Goal: Task Accomplishment & Management: Complete application form

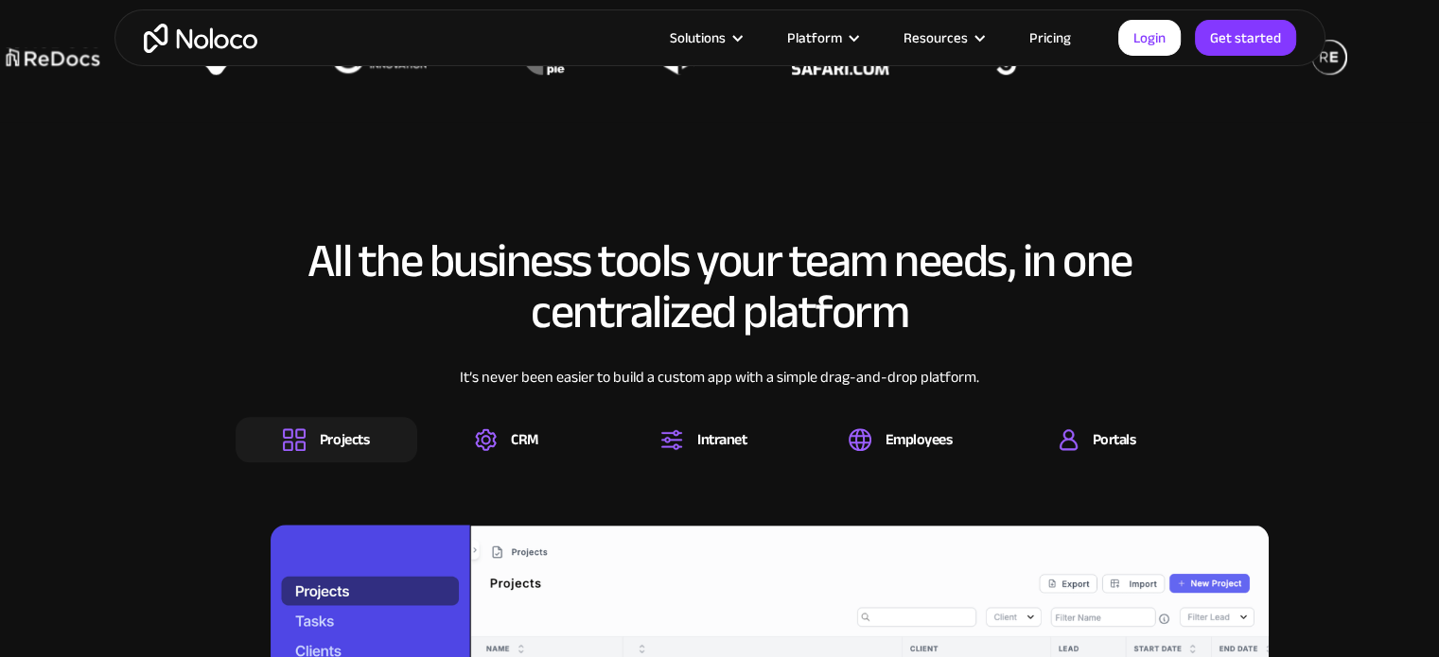
scroll to position [1702, 0]
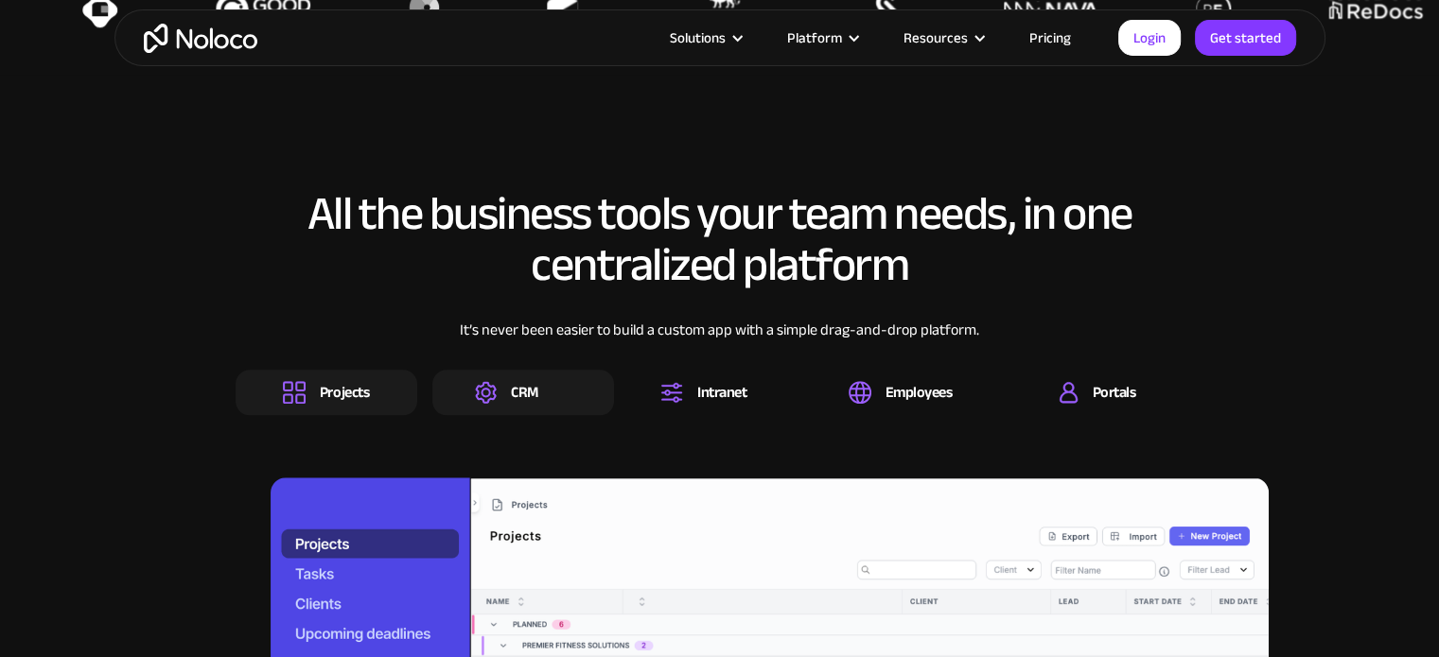
click at [492, 389] on img at bounding box center [486, 392] width 22 height 23
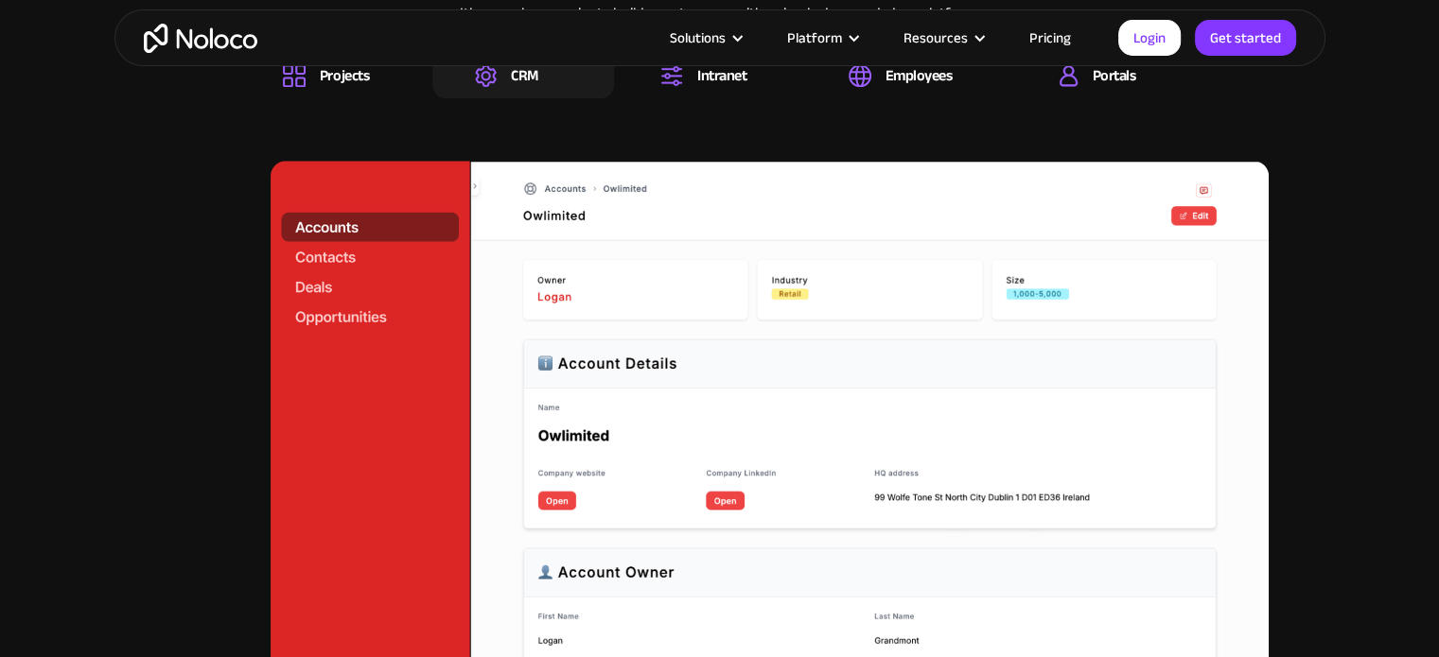
scroll to position [1986, 0]
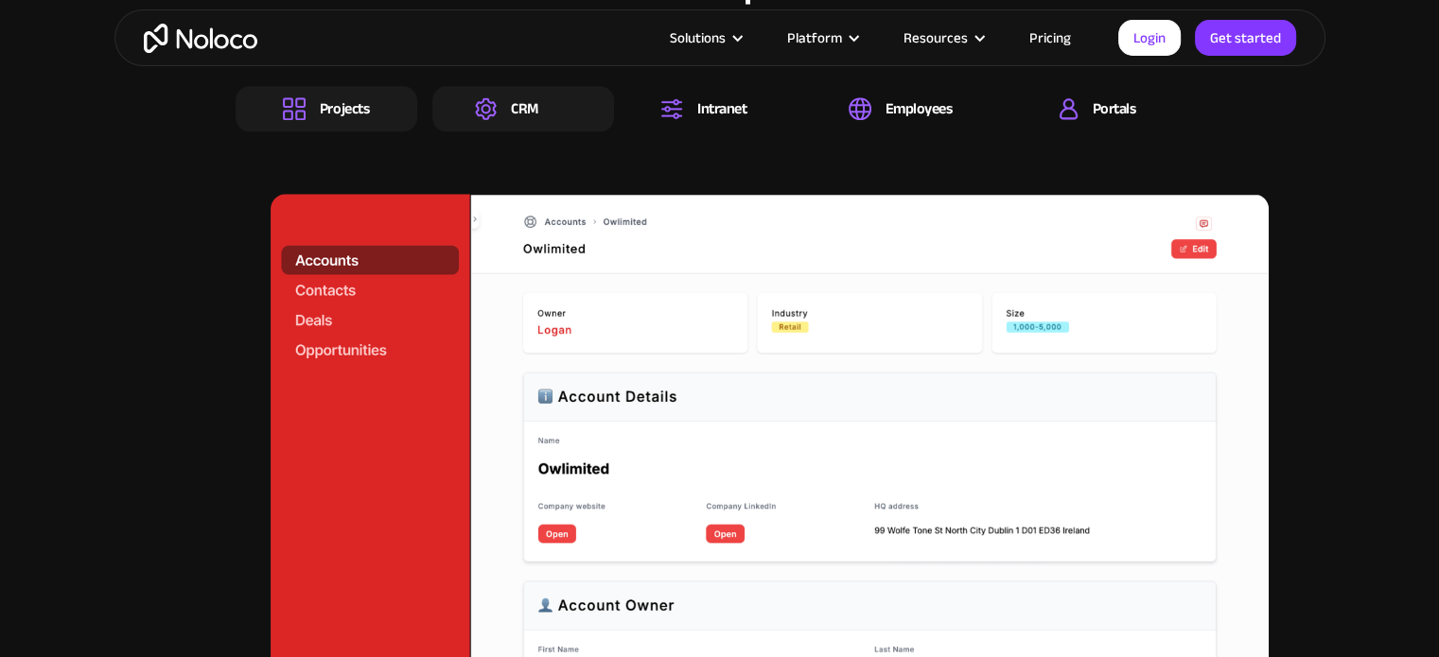
click at [322, 113] on div "Projects" at bounding box center [344, 108] width 49 height 21
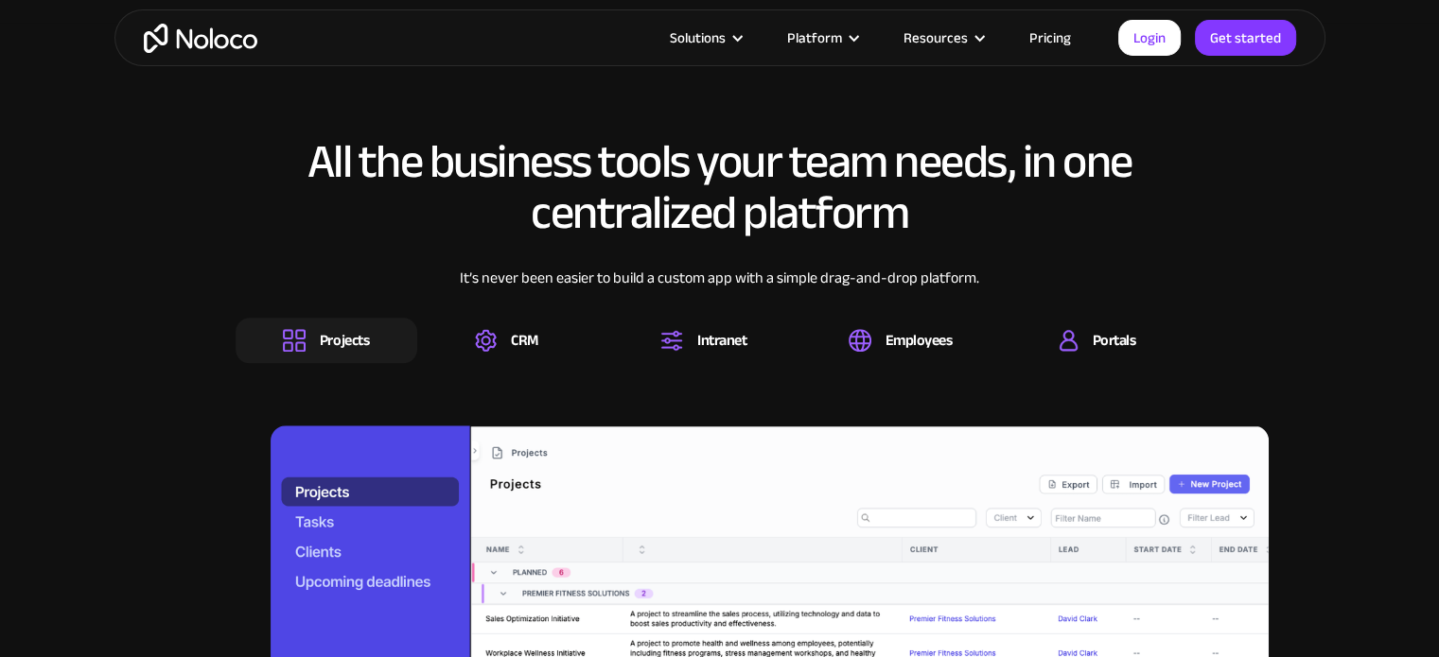
scroll to position [1513, 0]
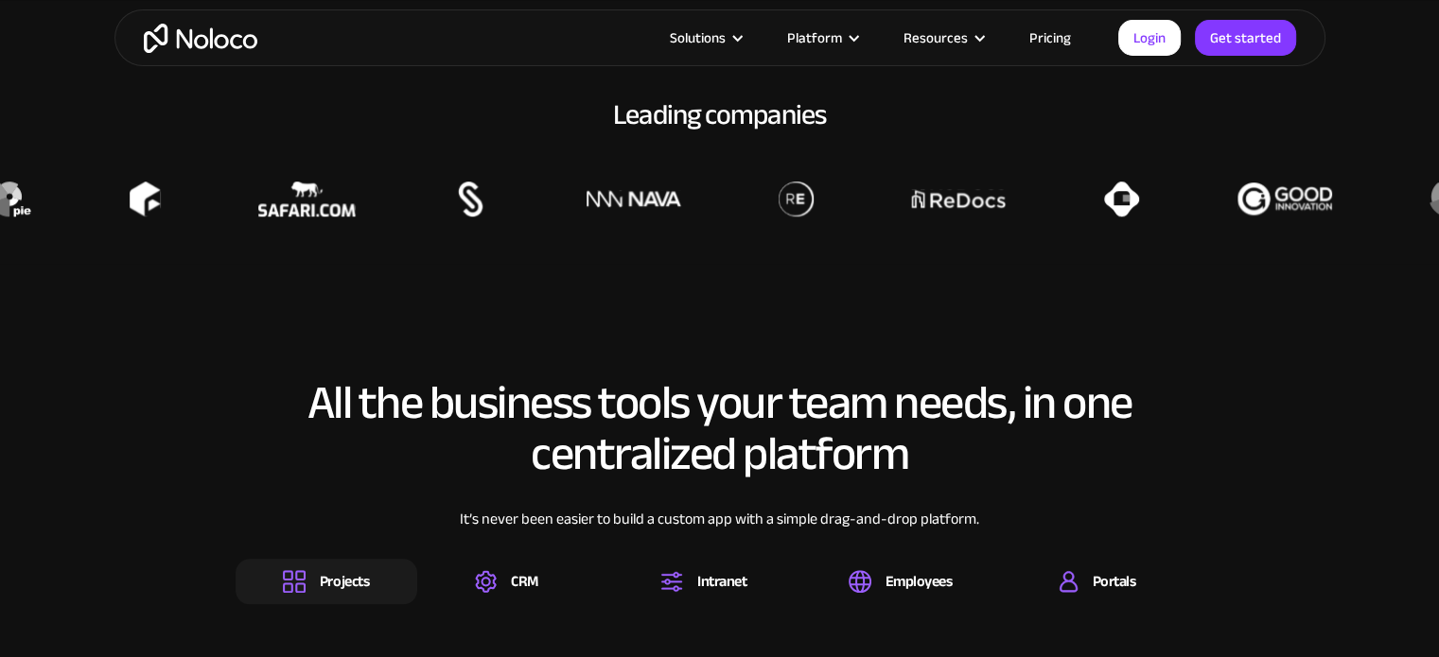
click at [1052, 35] on link "Pricing" at bounding box center [1049, 38] width 89 height 25
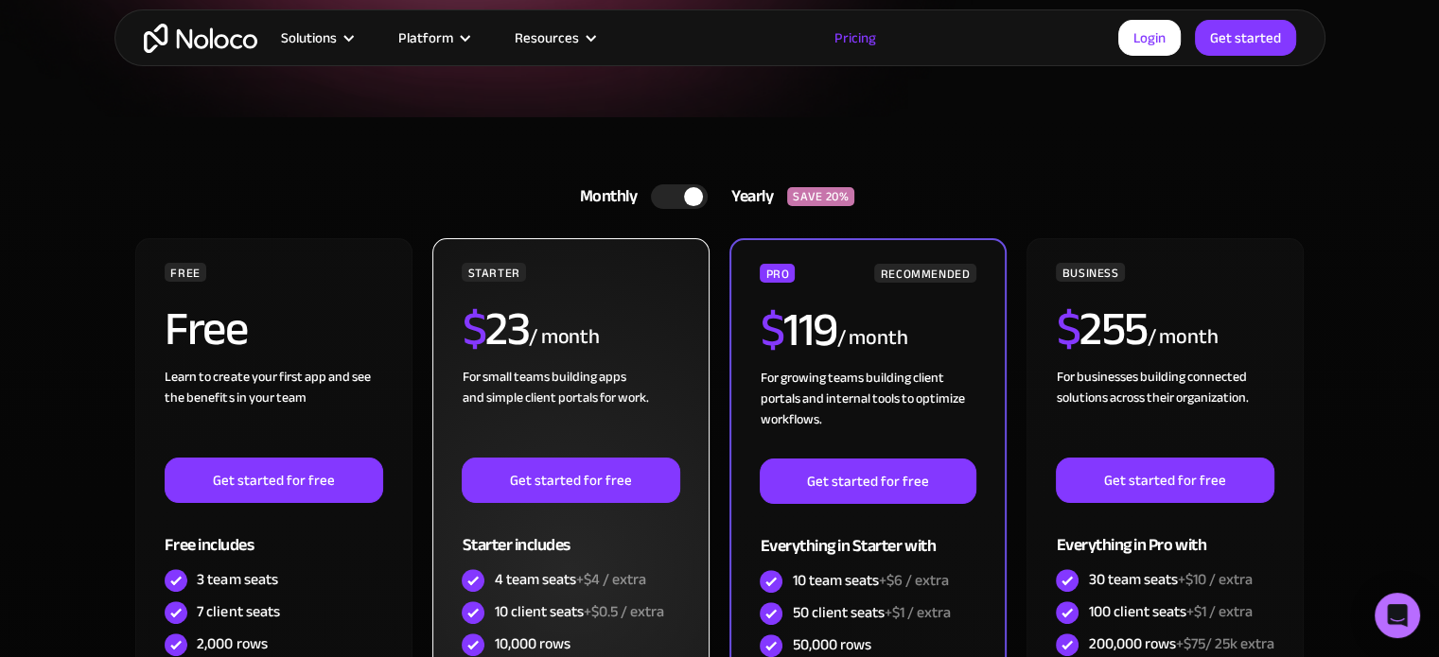
scroll to position [378, 0]
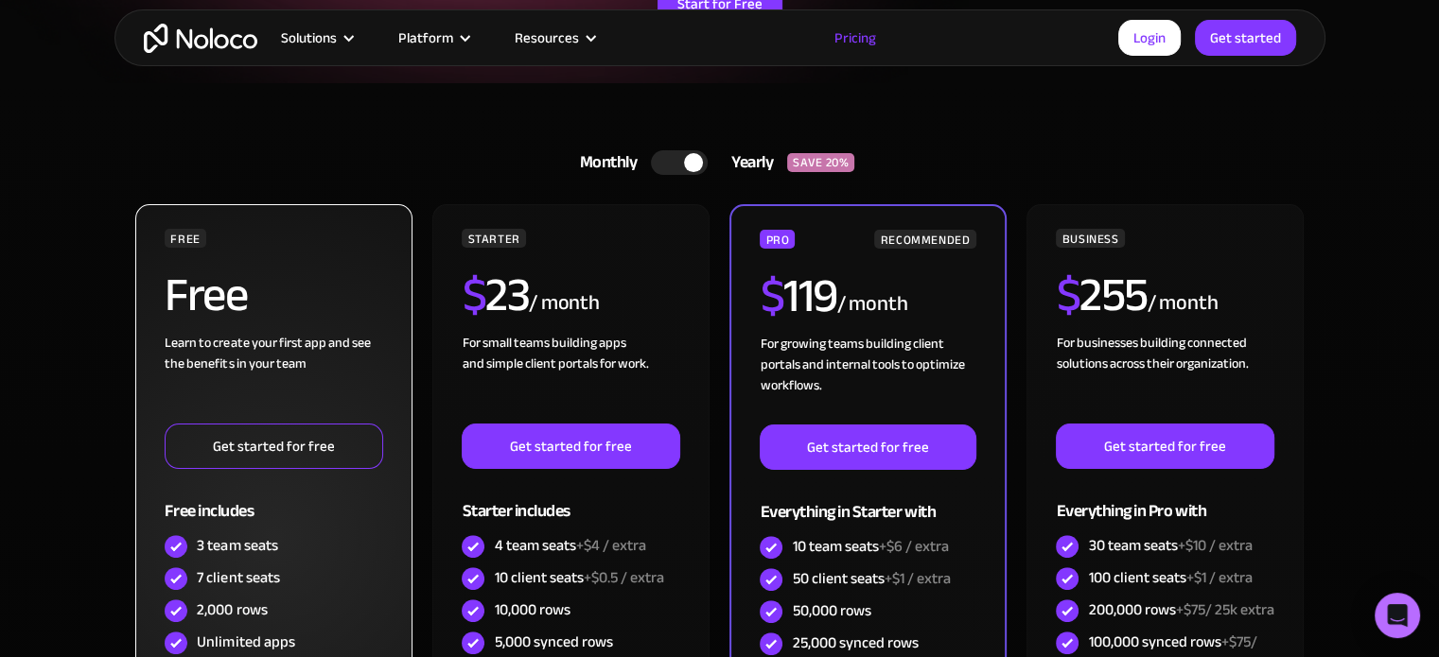
click at [295, 450] on link "Get started for free" at bounding box center [274, 446] width 218 height 45
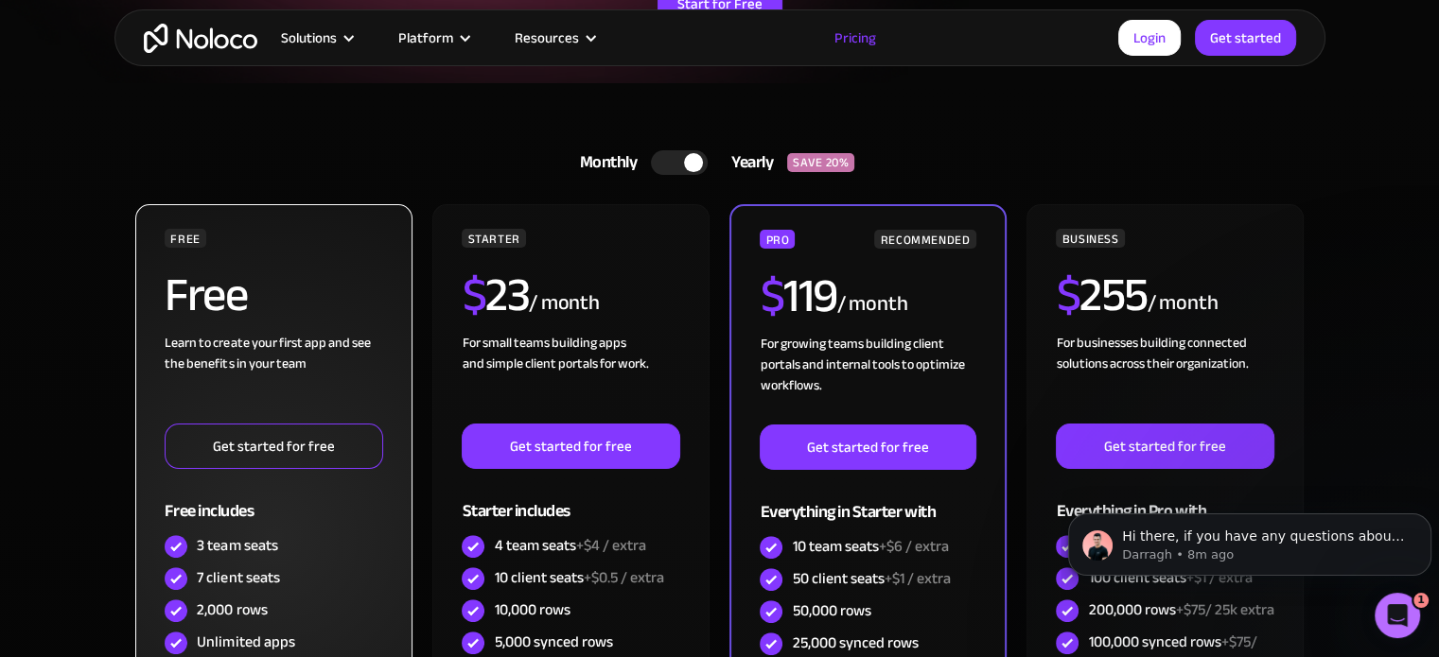
scroll to position [0, 0]
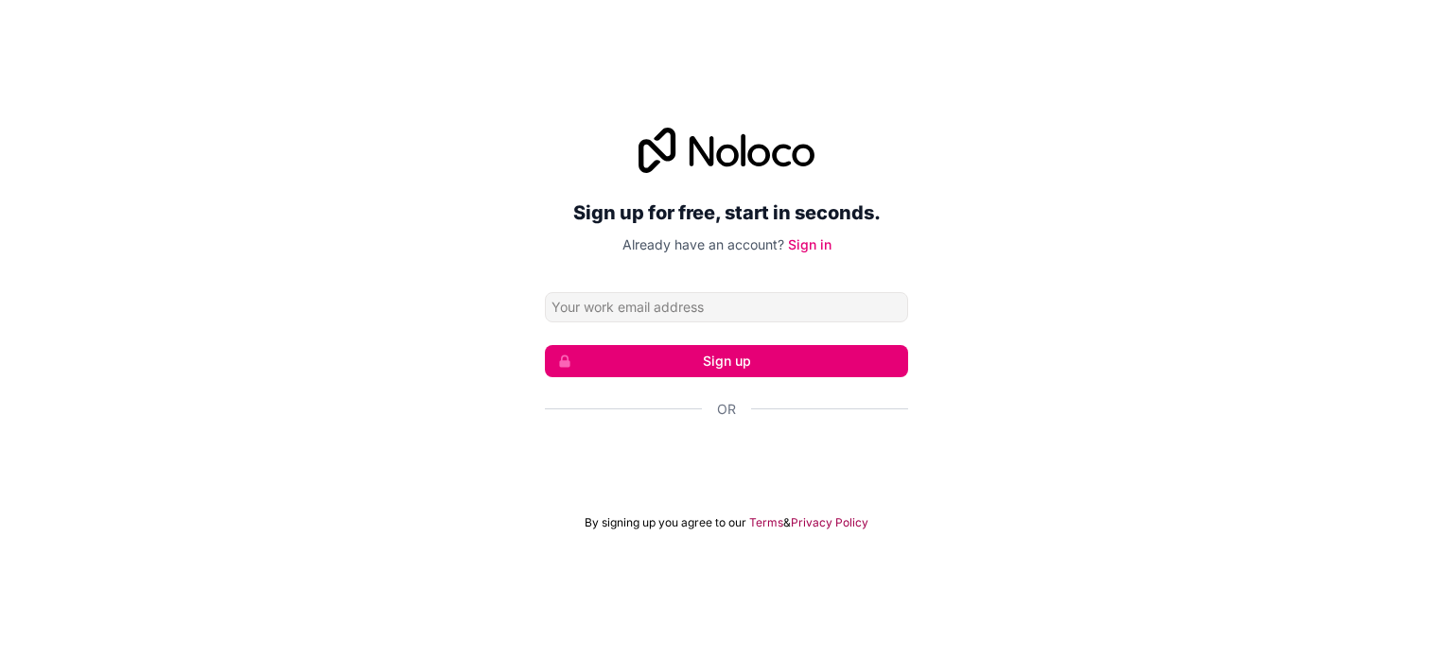
click at [651, 318] on input "Email address" at bounding box center [726, 307] width 363 height 30
click at [541, 241] on div "Sign up for free, start in seconds. Already have an account? Sign in Sign up Or…" at bounding box center [726, 329] width 1453 height 456
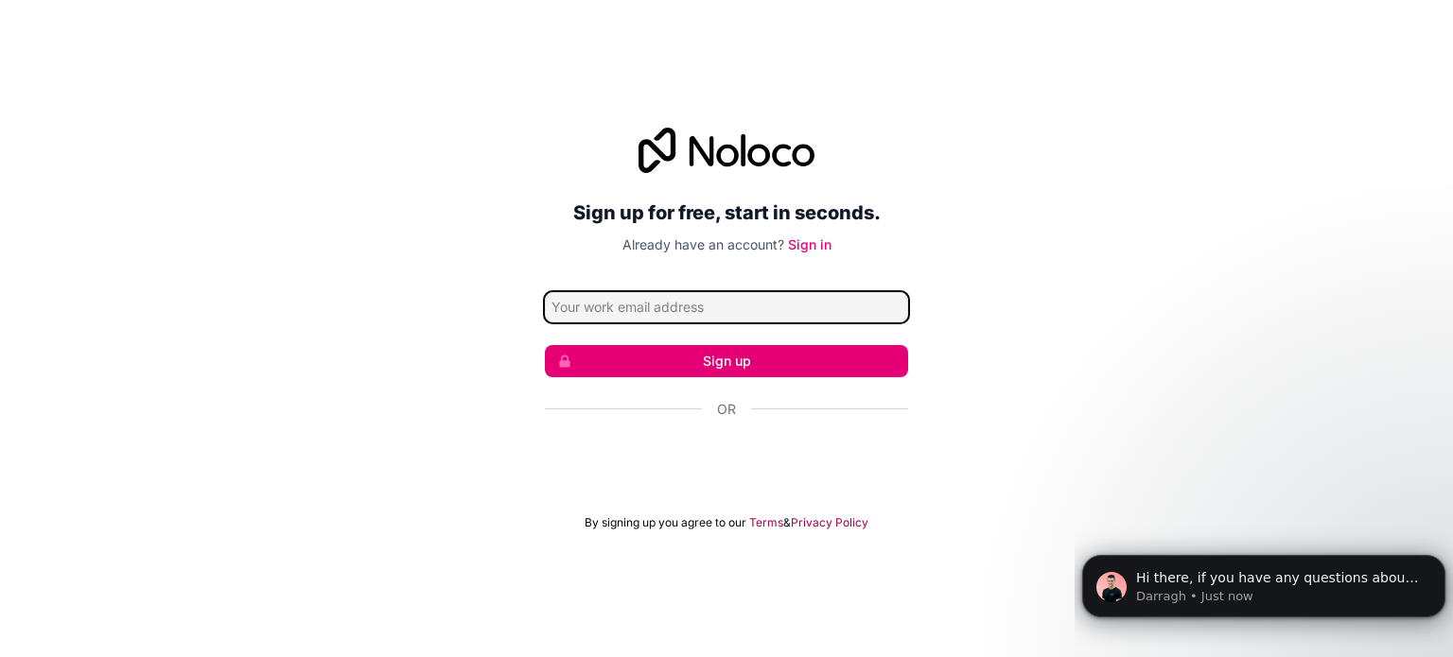
click at [653, 299] on input "Email address" at bounding box center [726, 307] width 363 height 30
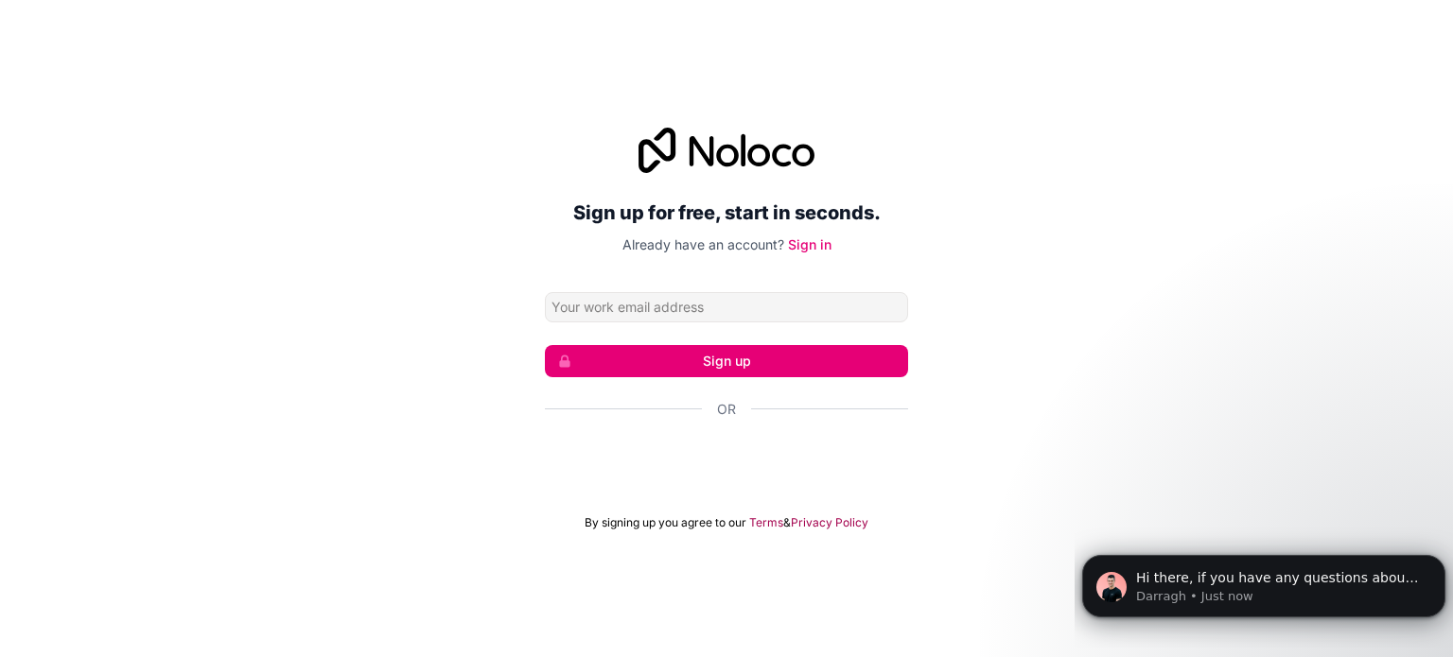
drag, startPoint x: 995, startPoint y: 293, endPoint x: 902, endPoint y: 303, distance: 93.2
click at [995, 293] on div "Sign up for free, start in seconds. Already have an account? Sign in Sign up Or…" at bounding box center [726, 329] width 1453 height 456
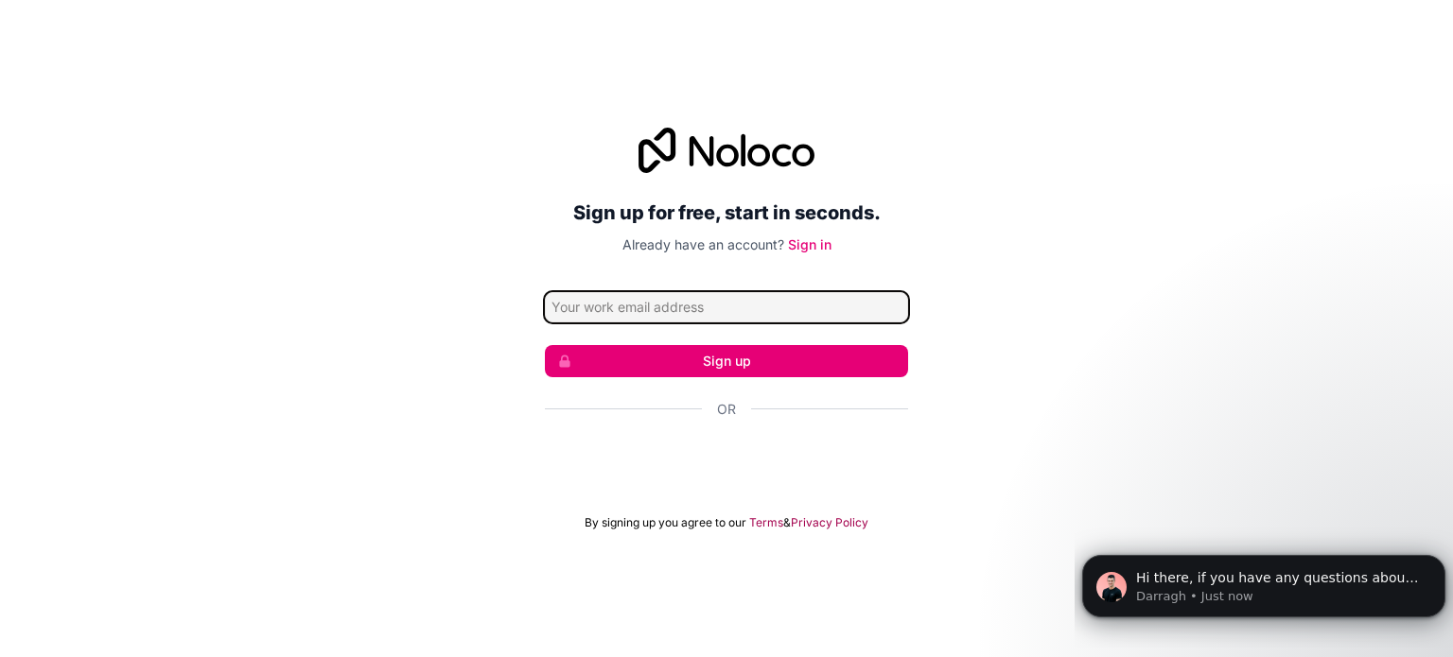
click at [697, 313] on input "Email address" at bounding box center [726, 307] width 363 height 30
type input "Nick@turboplumbing.net"
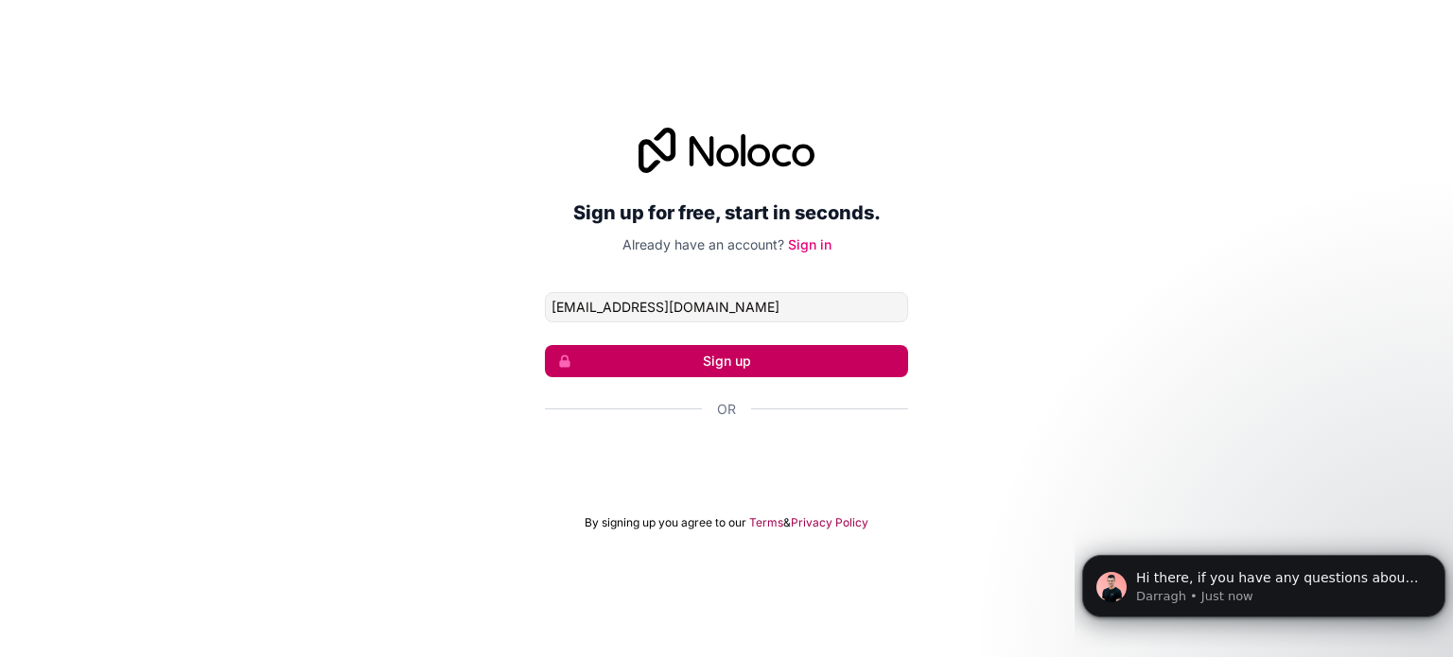
click at [705, 358] on button "Sign up" at bounding box center [726, 361] width 363 height 32
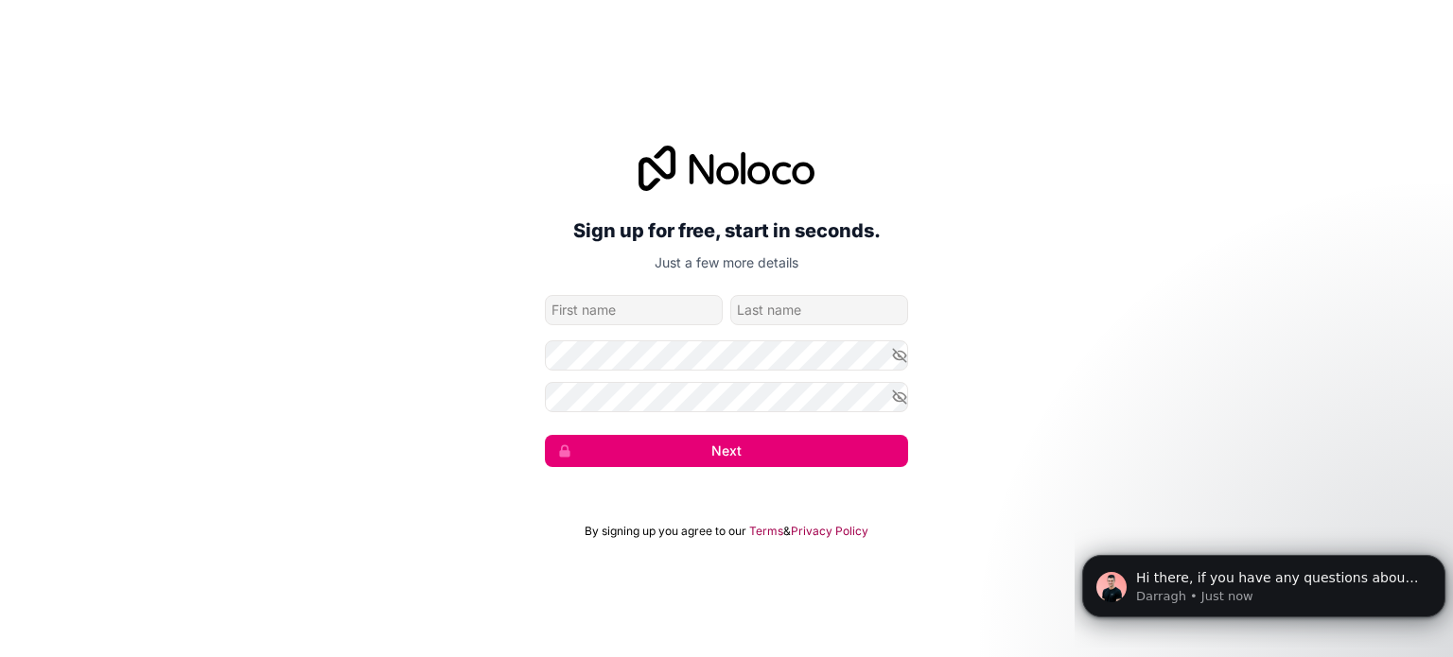
click at [637, 321] on input "given-name" at bounding box center [634, 310] width 178 height 30
type input "Nick"
type input "Alvarez"
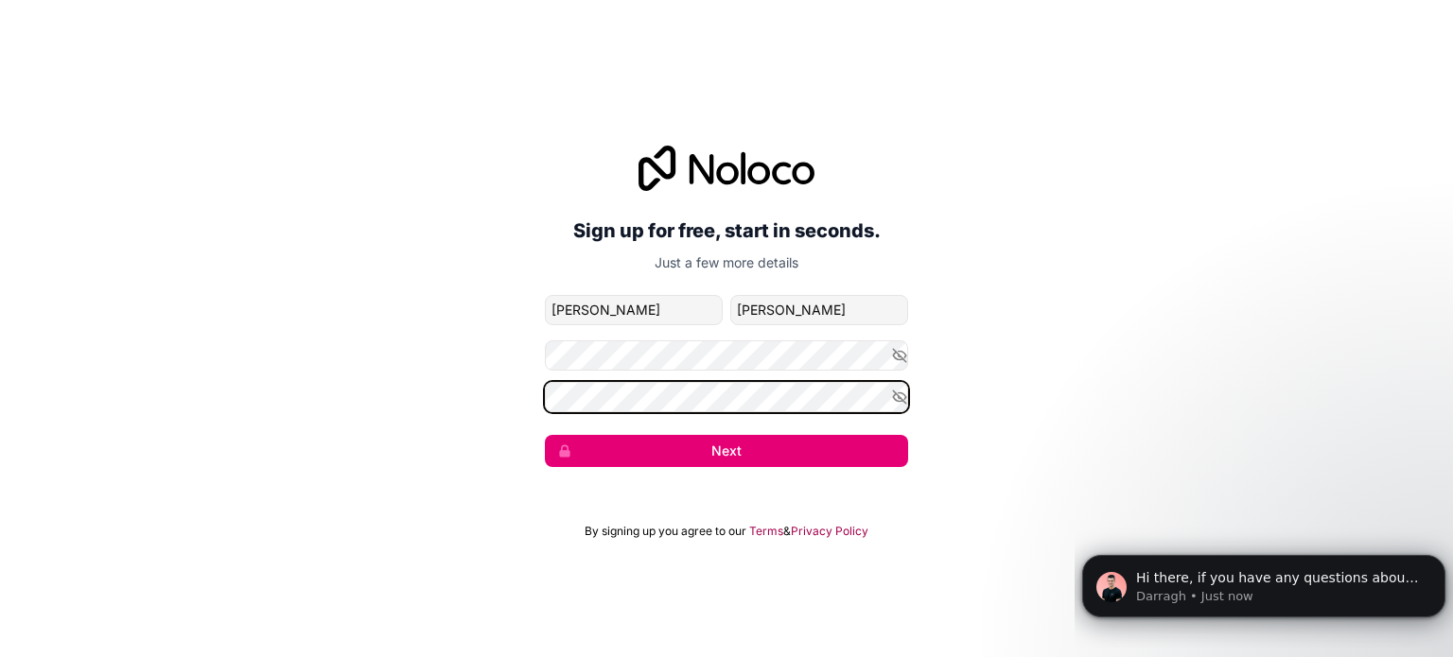
click at [545, 435] on button "Next" at bounding box center [726, 451] width 363 height 32
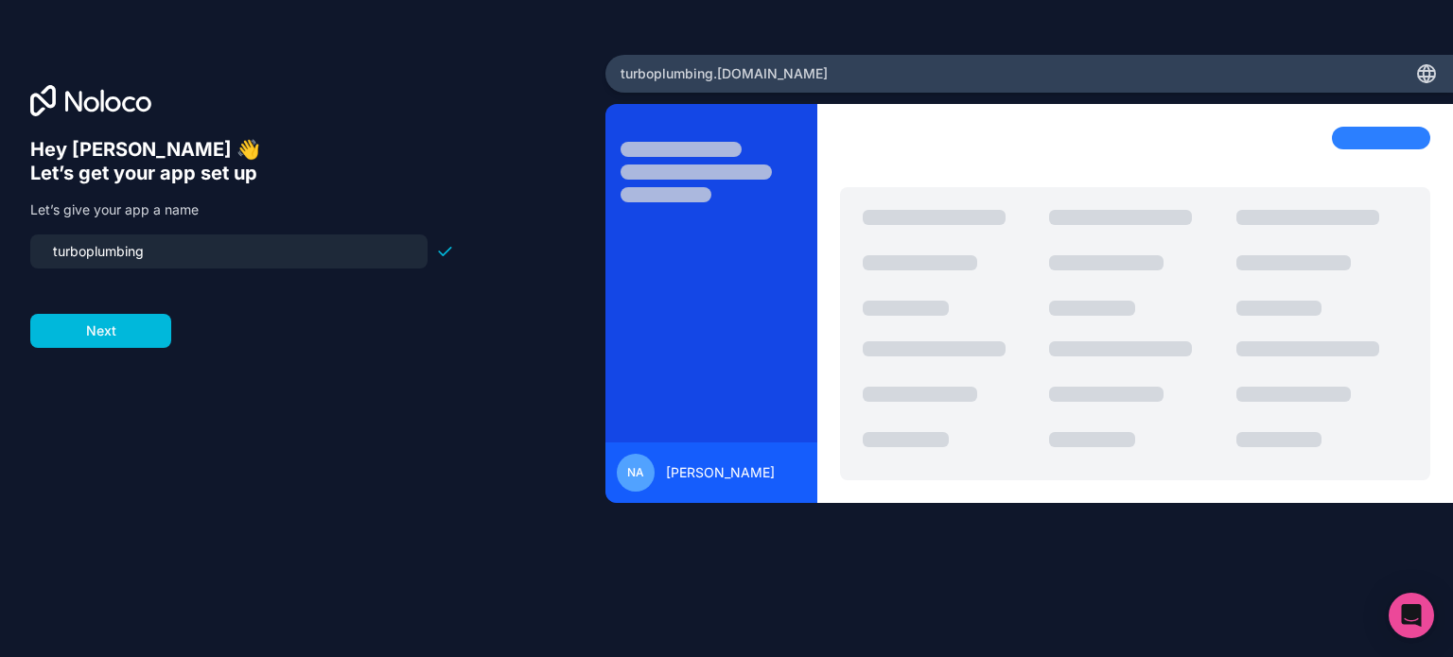
drag, startPoint x: 233, startPoint y: 257, endPoint x: -25, endPoint y: 253, distance: 257.3
click at [0, 253] on html "Hey Nick 👋 Let’s get your app set up Let’s give your app a name turboplumbing N…" at bounding box center [726, 328] width 1453 height 657
type input "s"
drag, startPoint x: 150, startPoint y: 252, endPoint x: 50, endPoint y: 249, distance: 100.3
click at [50, 249] on input "service-crm" at bounding box center [229, 251] width 375 height 26
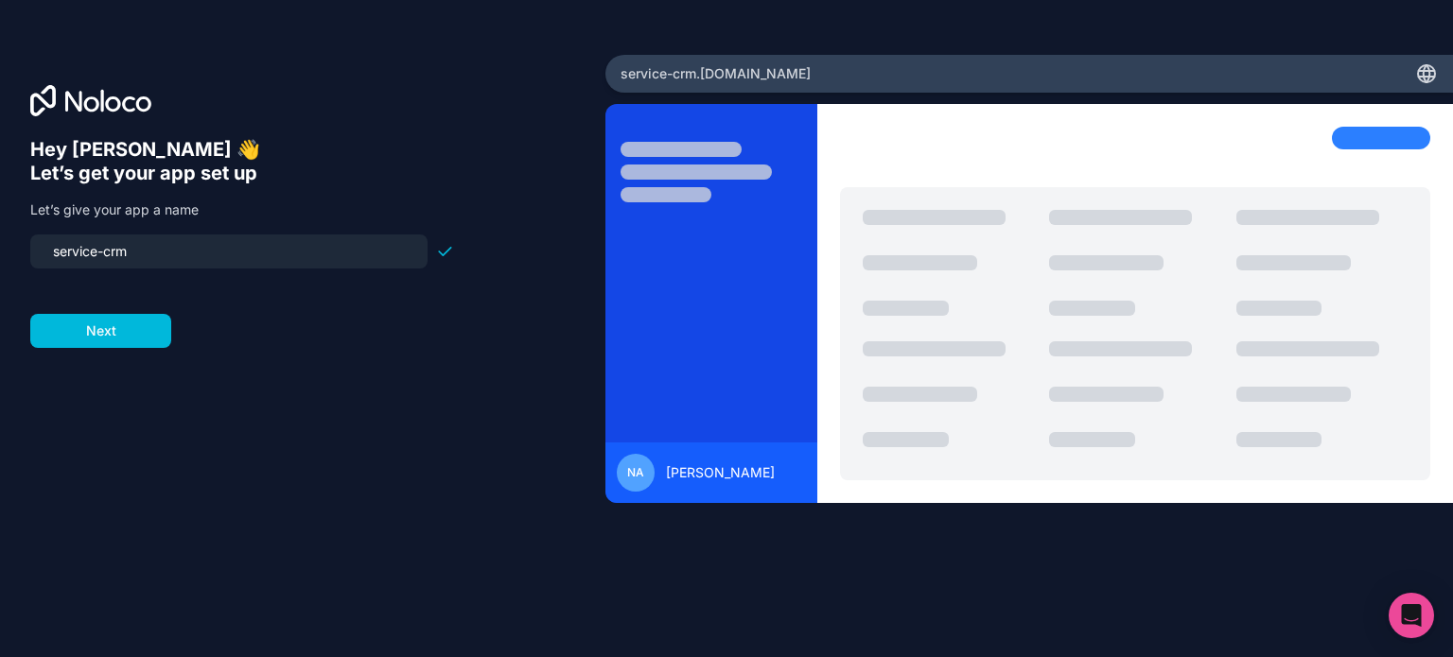
click at [212, 239] on input "service-crm" at bounding box center [229, 251] width 375 height 26
drag, startPoint x: 128, startPoint y: 247, endPoint x: 101, endPoint y: 250, distance: 26.6
click at [101, 250] on input "service-crm" at bounding box center [229, 251] width 375 height 26
type input "service-pro"
click at [267, 326] on form "service-pro Next" at bounding box center [242, 291] width 424 height 113
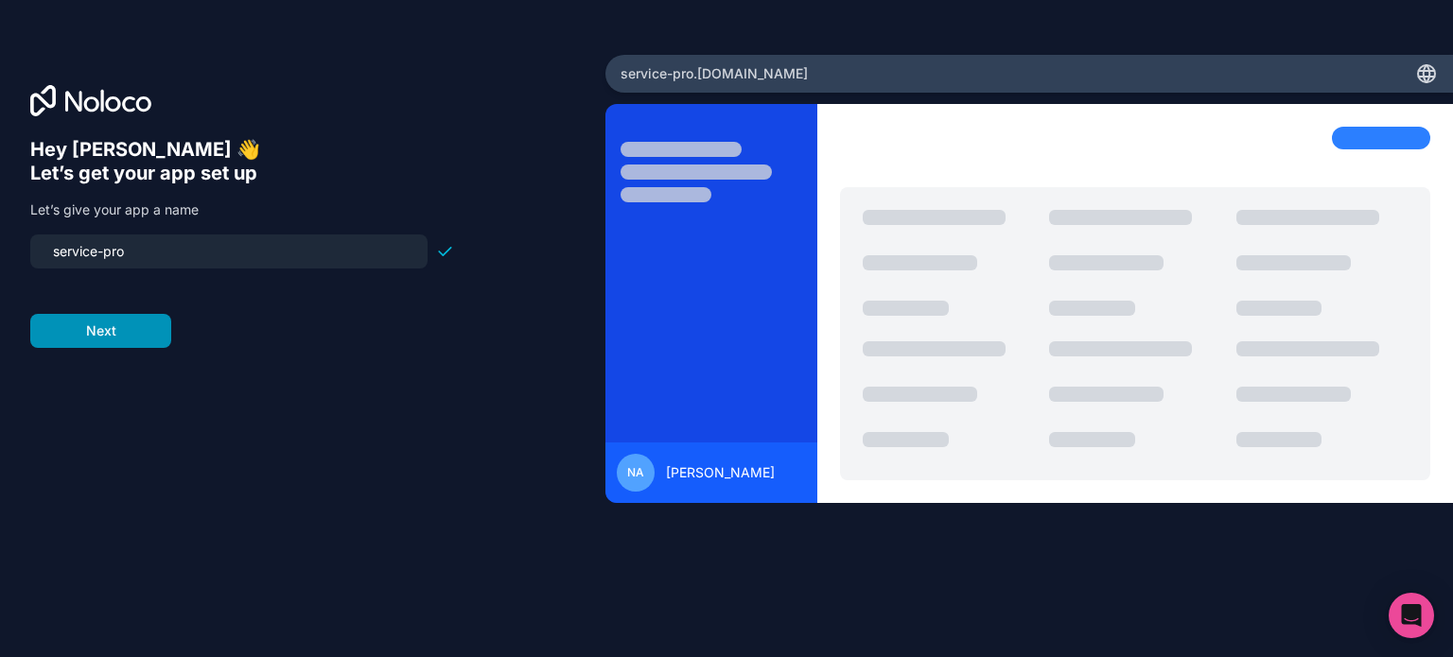
click at [143, 328] on button "Next" at bounding box center [100, 331] width 141 height 34
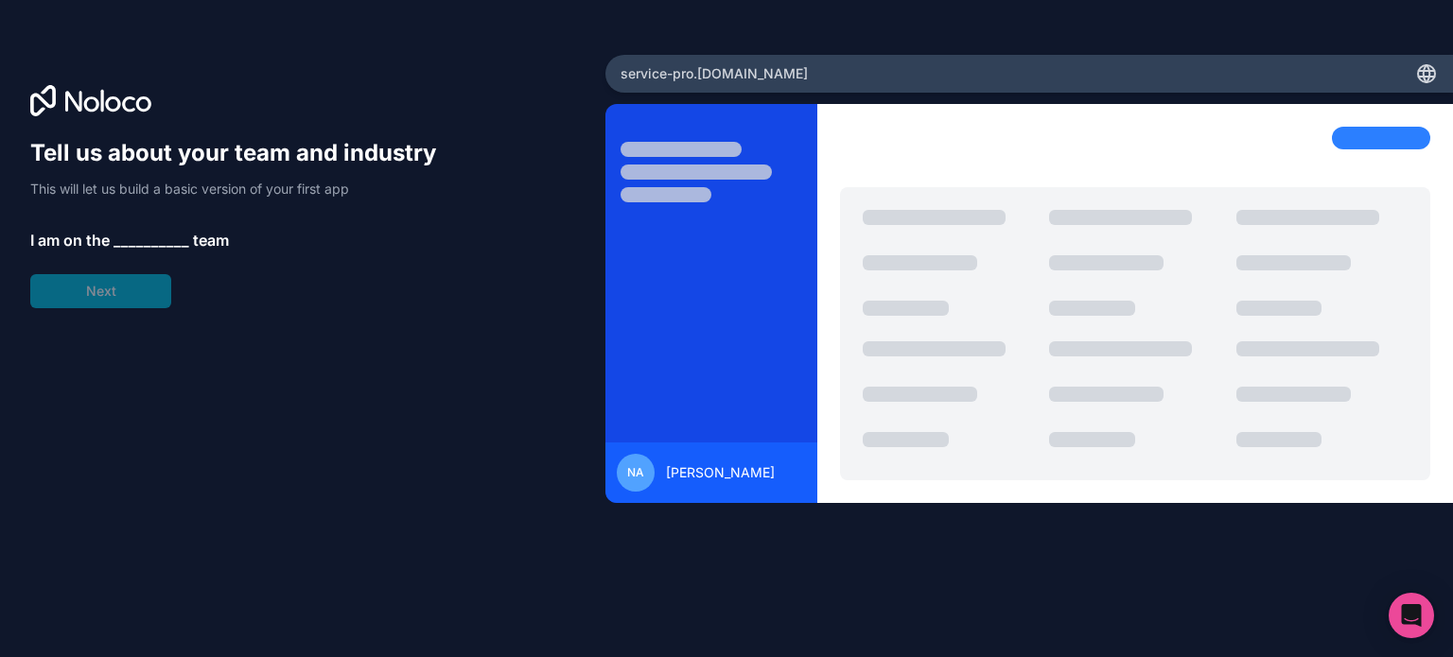
click at [132, 239] on span "__________" at bounding box center [151, 240] width 76 height 23
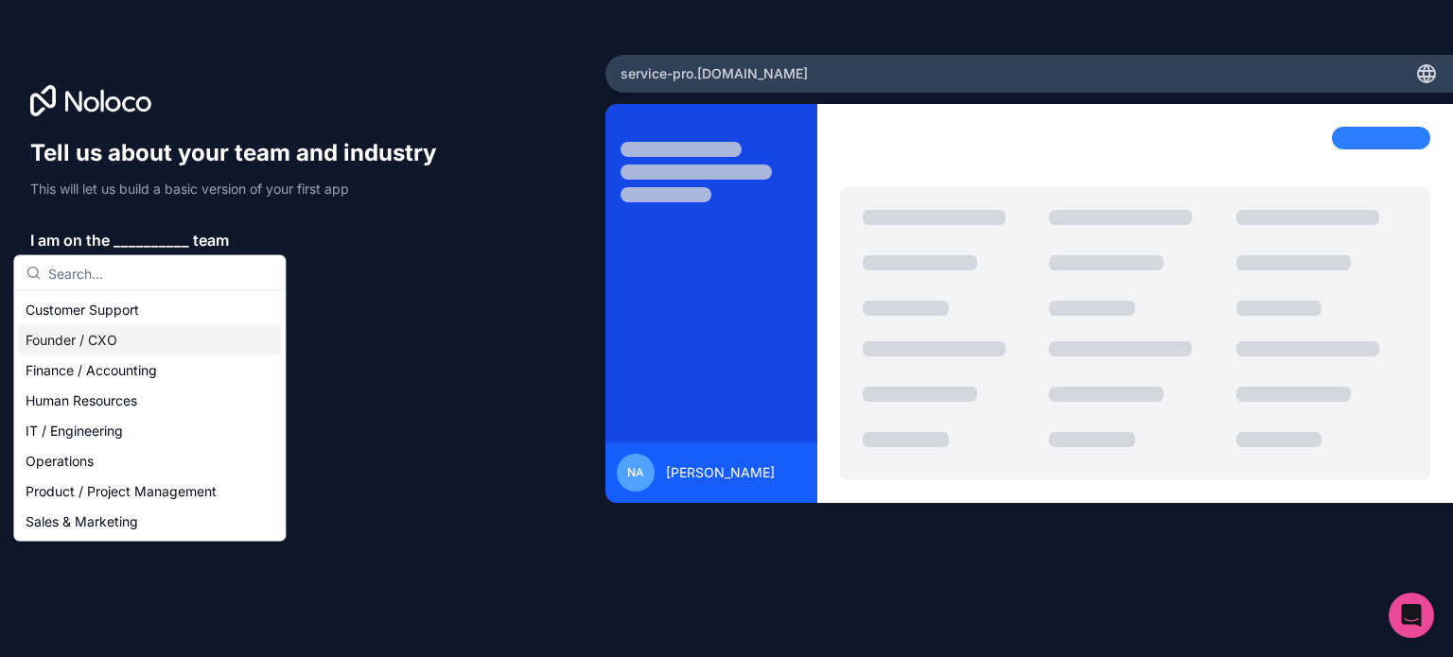
click at [99, 343] on div "Founder / CXO" at bounding box center [149, 340] width 263 height 30
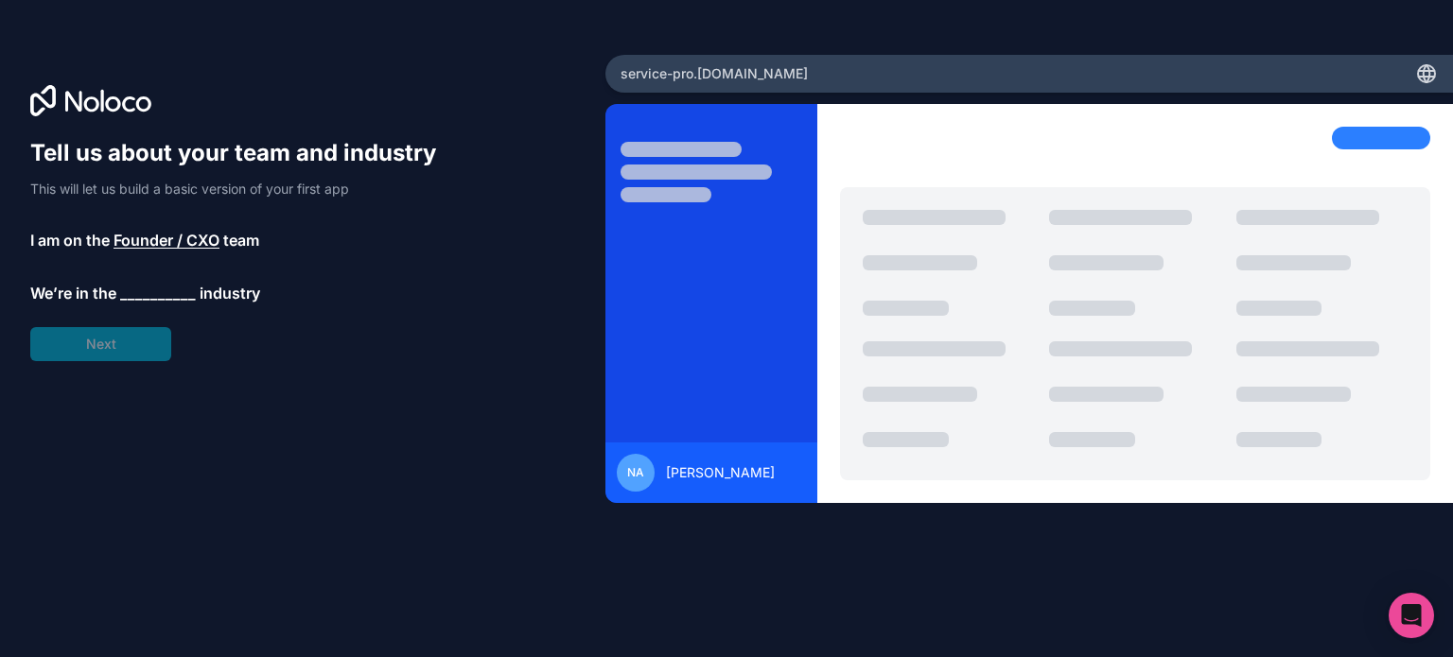
click at [153, 285] on span "__________" at bounding box center [158, 293] width 76 height 23
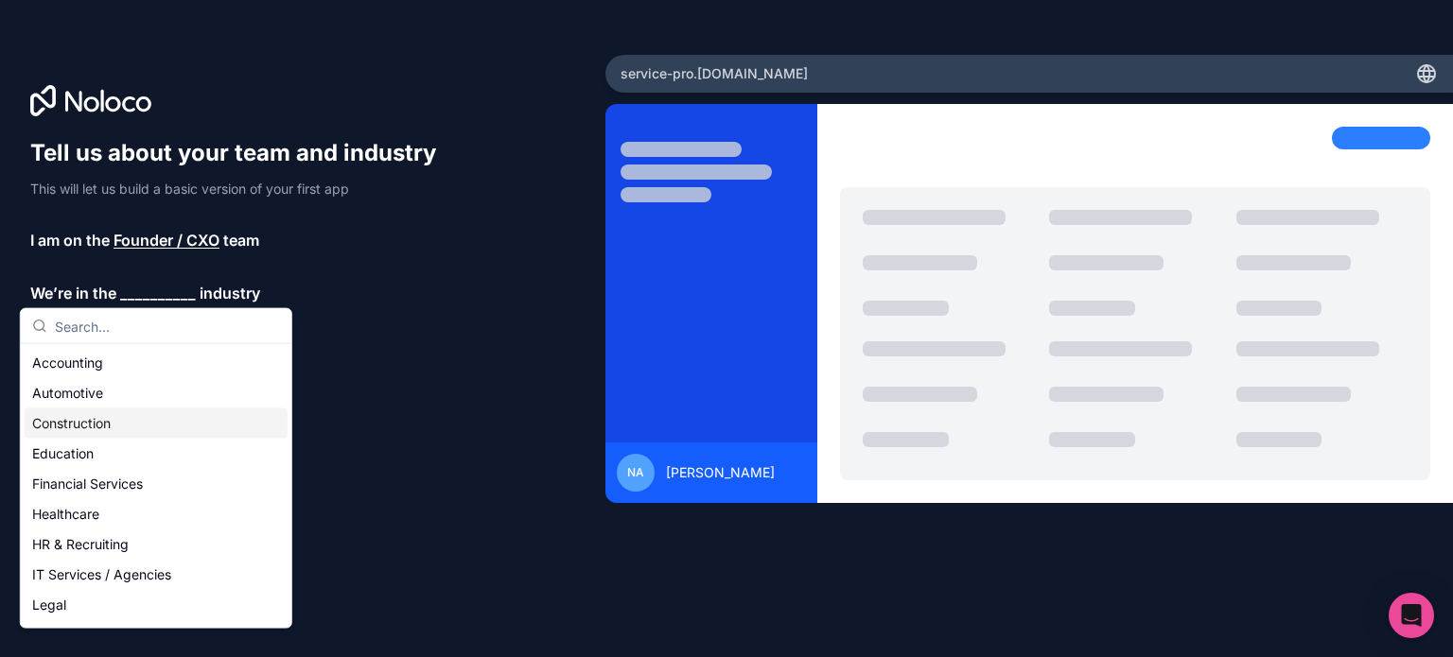
click at [83, 418] on div "Construction" at bounding box center [156, 424] width 263 height 30
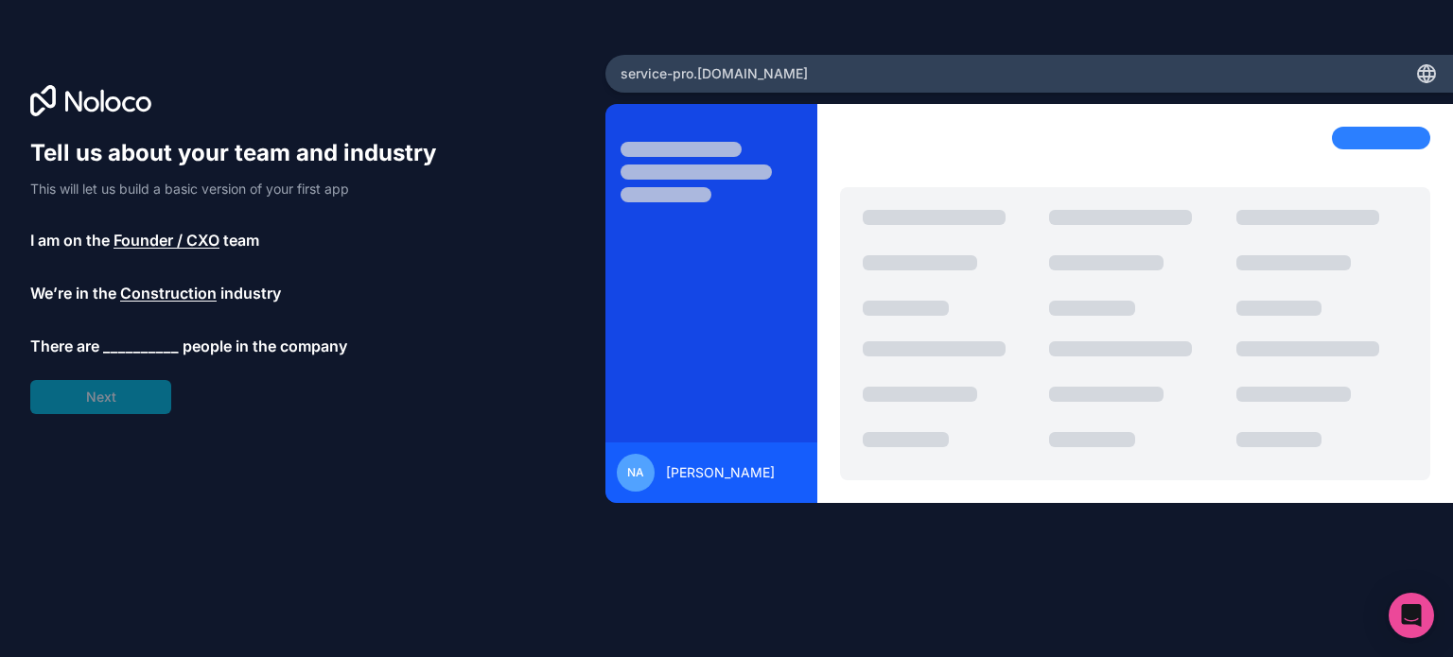
click at [123, 347] on span "__________" at bounding box center [141, 346] width 76 height 23
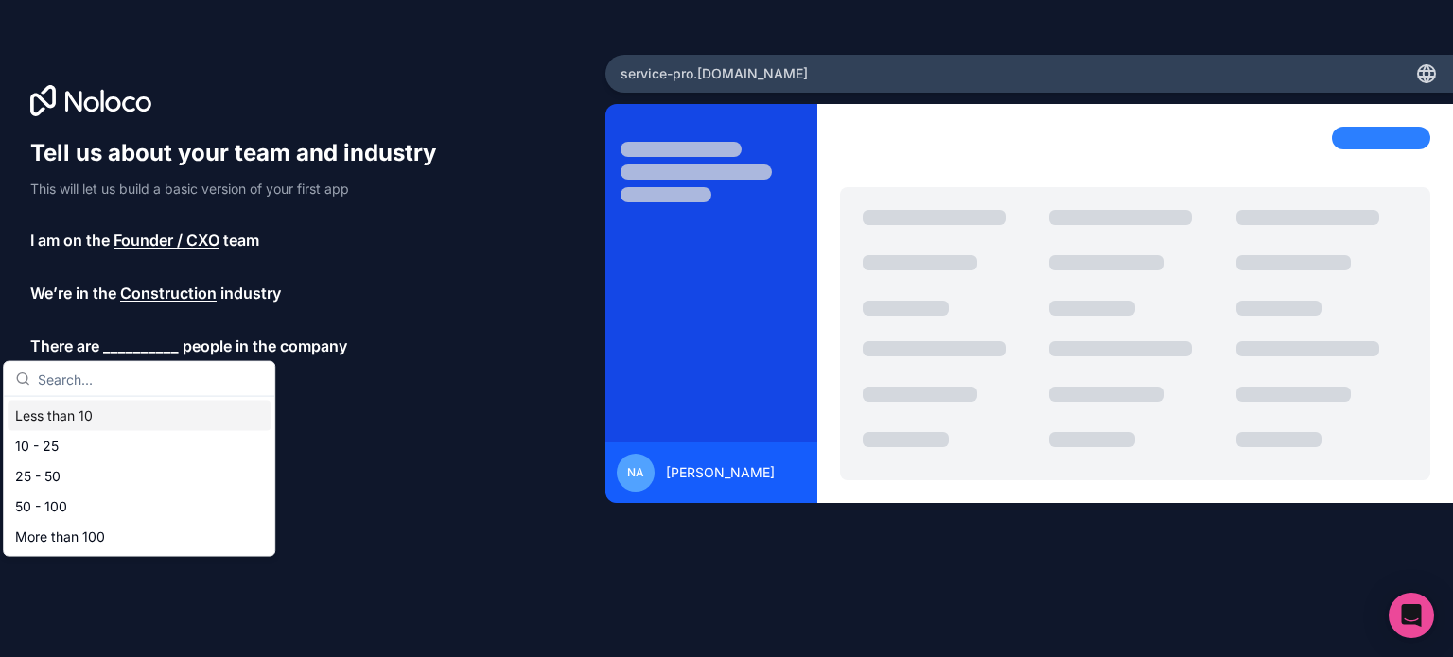
click at [90, 417] on div "Less than 10" at bounding box center [139, 416] width 263 height 30
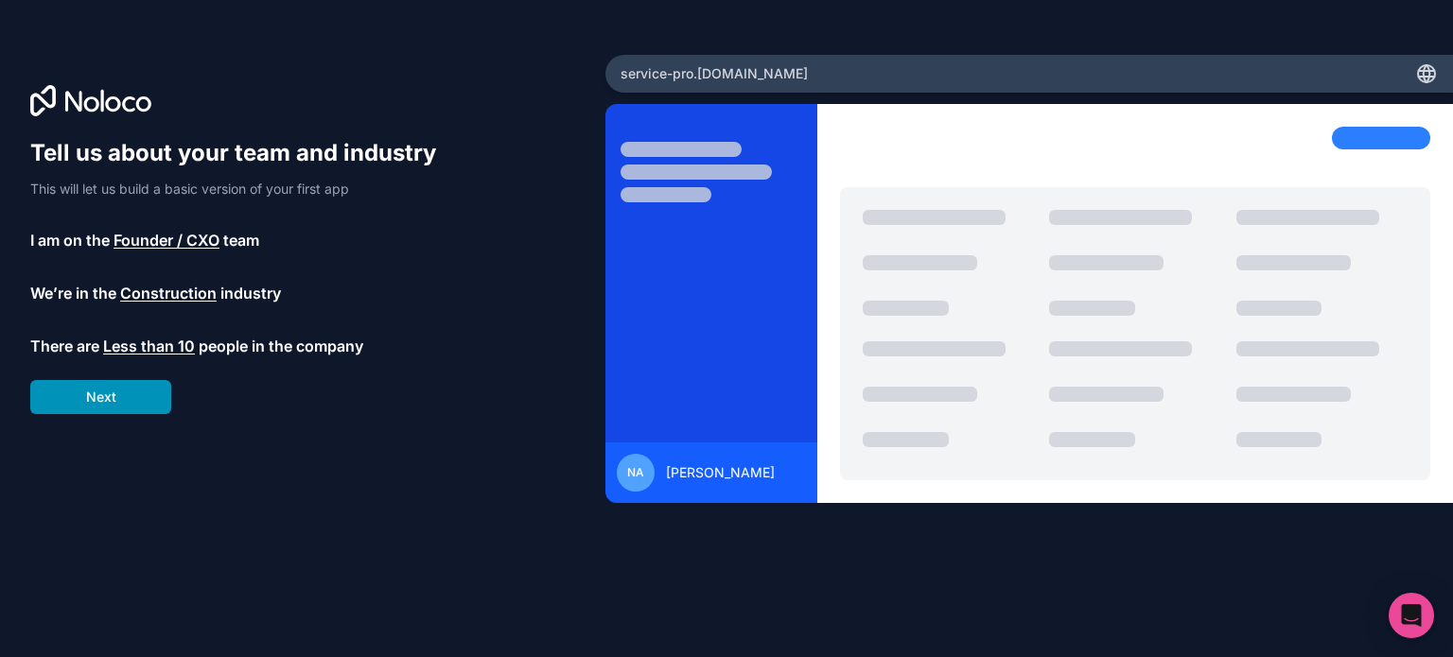
click at [120, 404] on button "Next" at bounding box center [100, 397] width 141 height 34
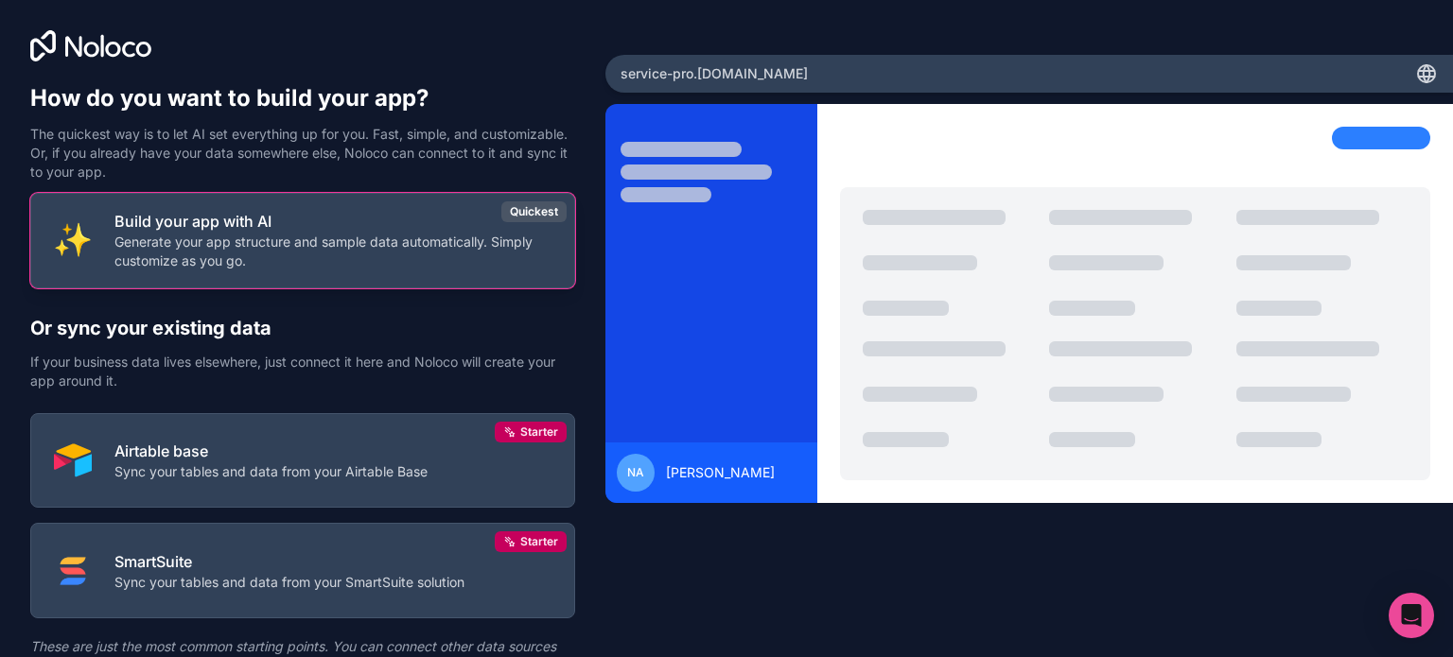
click at [218, 249] on p "Generate your app structure and sample data automatically. Simply customize as …" at bounding box center [332, 252] width 437 height 38
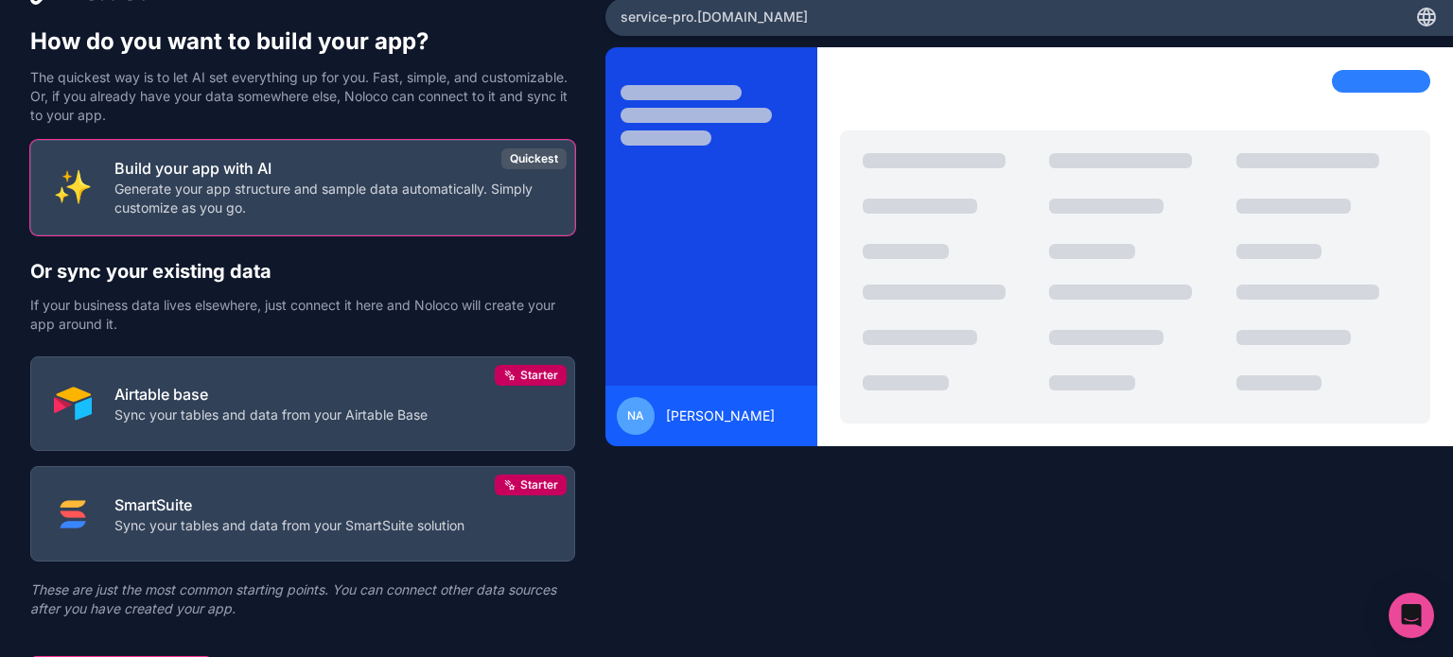
scroll to position [88, 0]
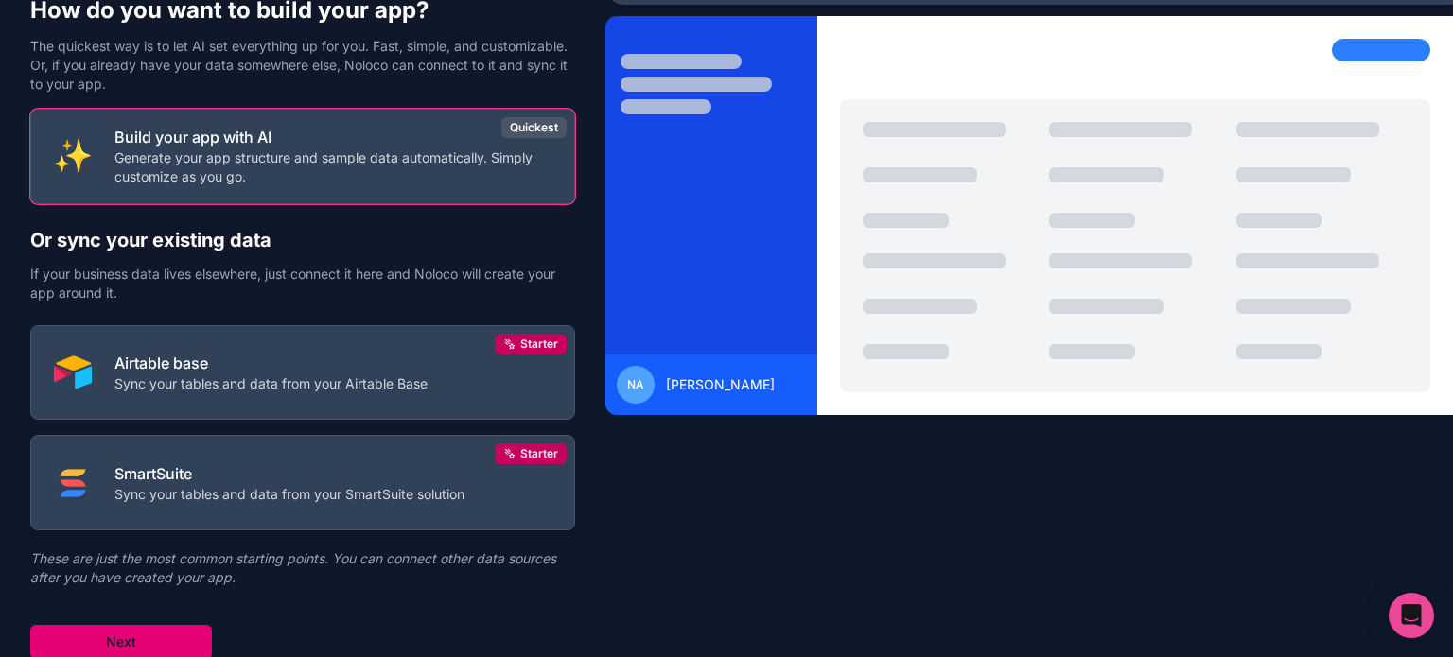
click at [150, 649] on button "Next" at bounding box center [121, 642] width 182 height 34
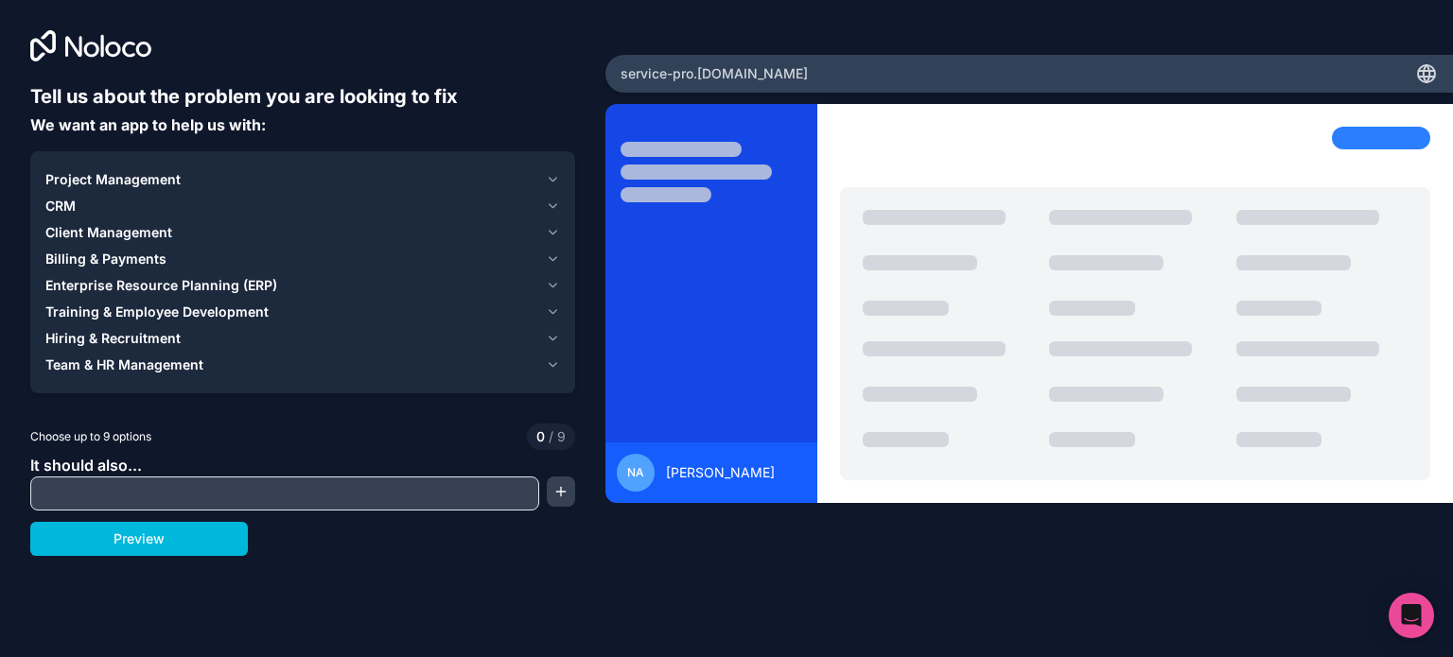
click at [111, 198] on div "CRM" at bounding box center [291, 206] width 493 height 19
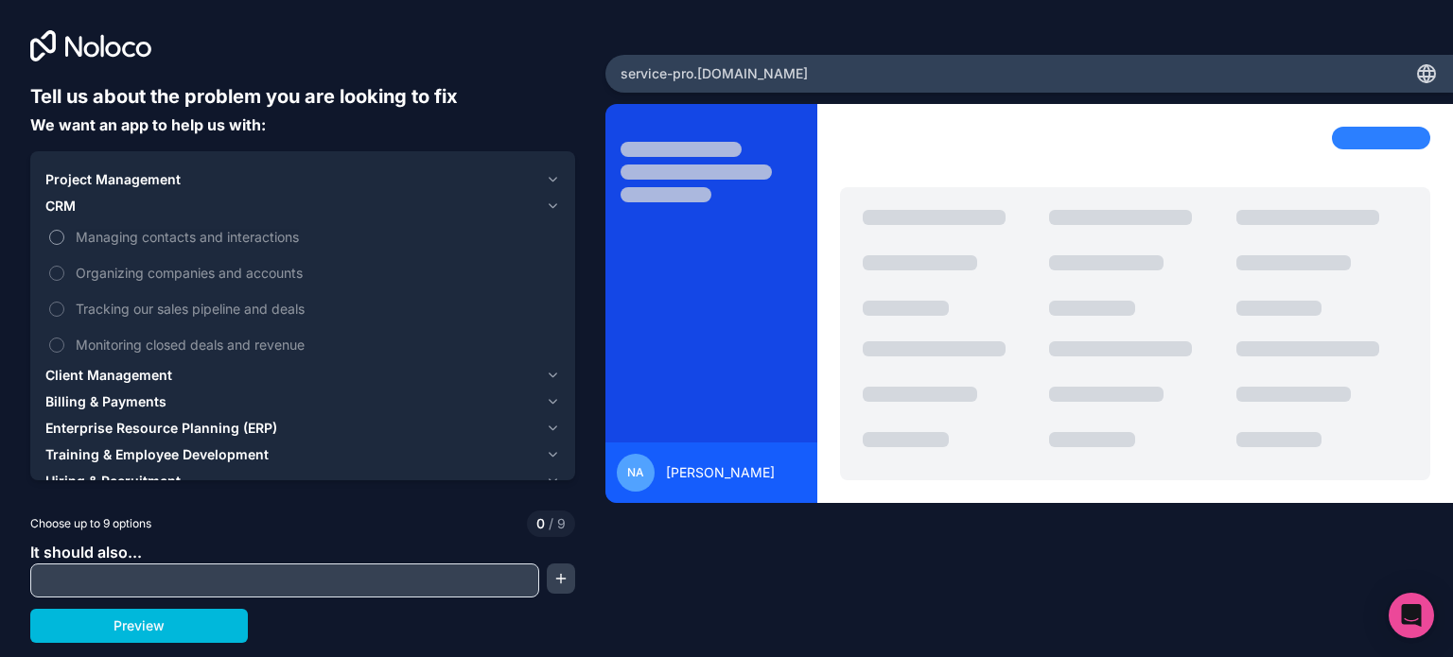
click at [57, 241] on button "Managing contacts and interactions" at bounding box center [56, 237] width 15 height 15
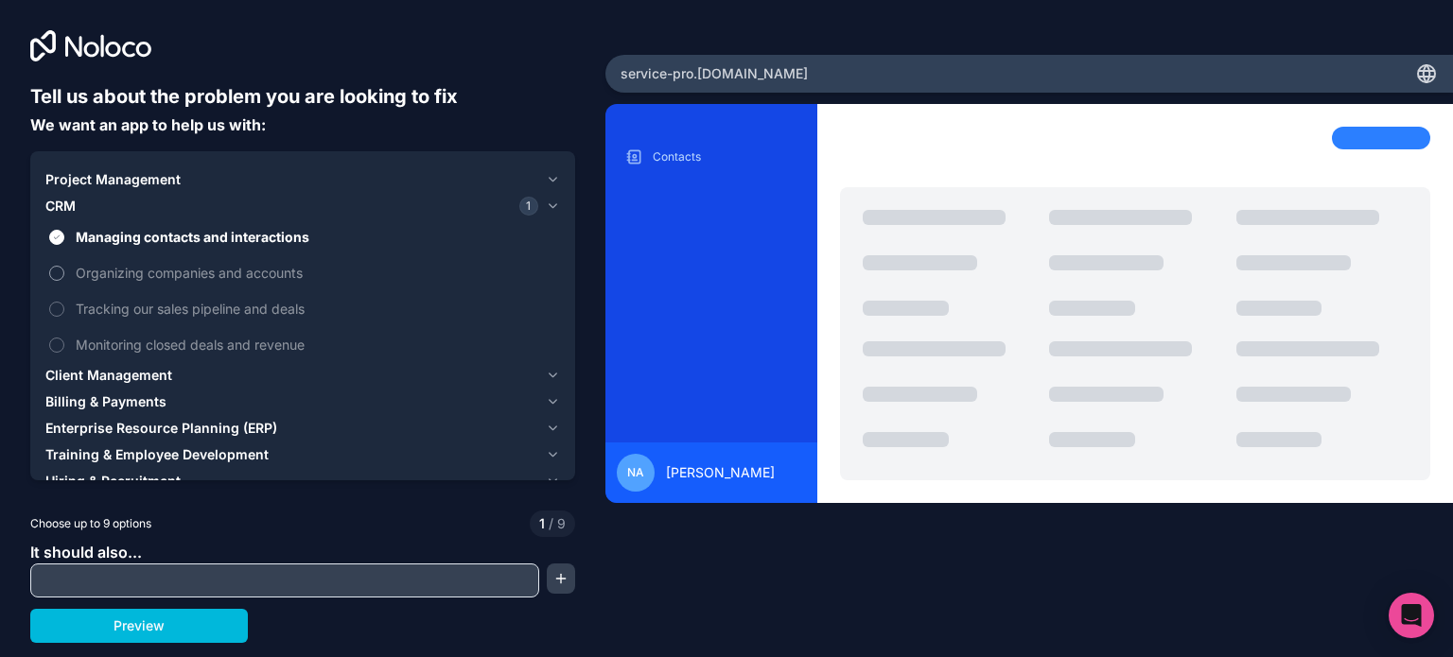
click at [55, 271] on button "Organizing companies and accounts" at bounding box center [56, 273] width 15 height 15
click at [57, 306] on button "Tracking our sales pipeline and deals" at bounding box center [56, 309] width 15 height 15
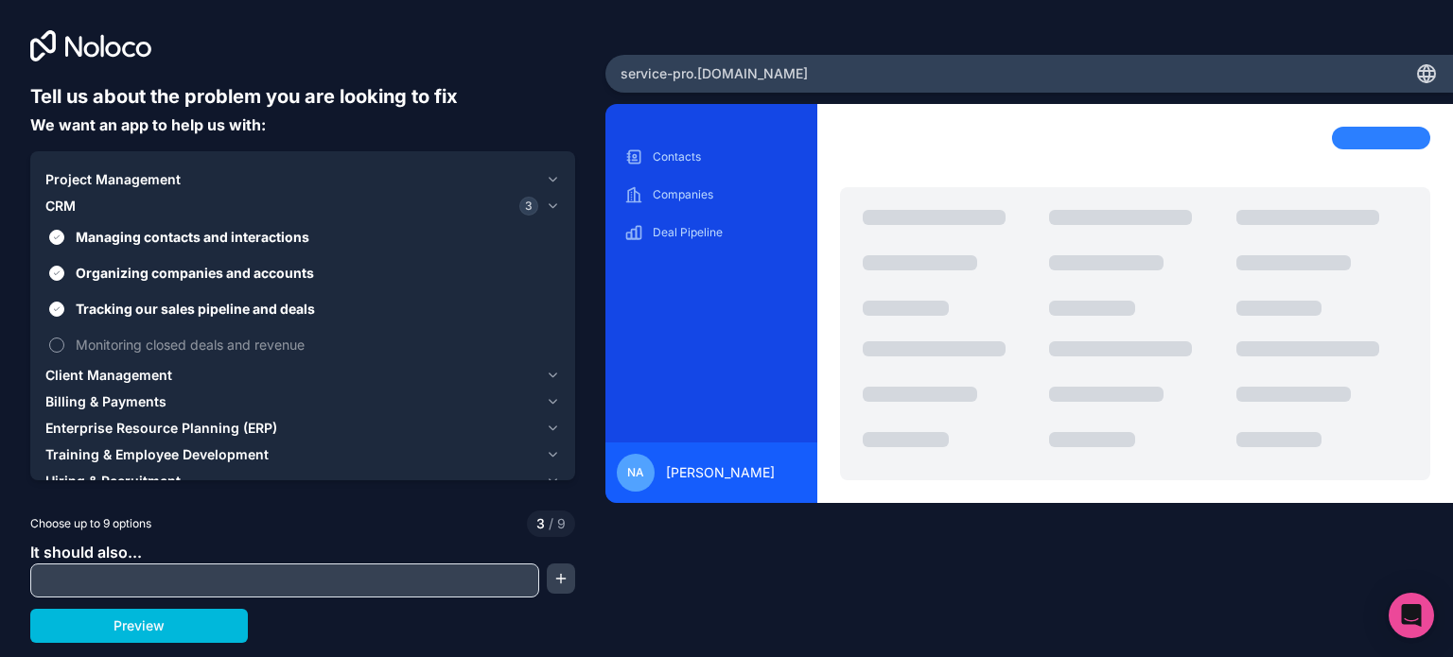
click at [57, 346] on button "Monitoring closed deals and revenue" at bounding box center [56, 345] width 15 height 15
click at [142, 372] on span "Client Management" at bounding box center [108, 375] width 127 height 19
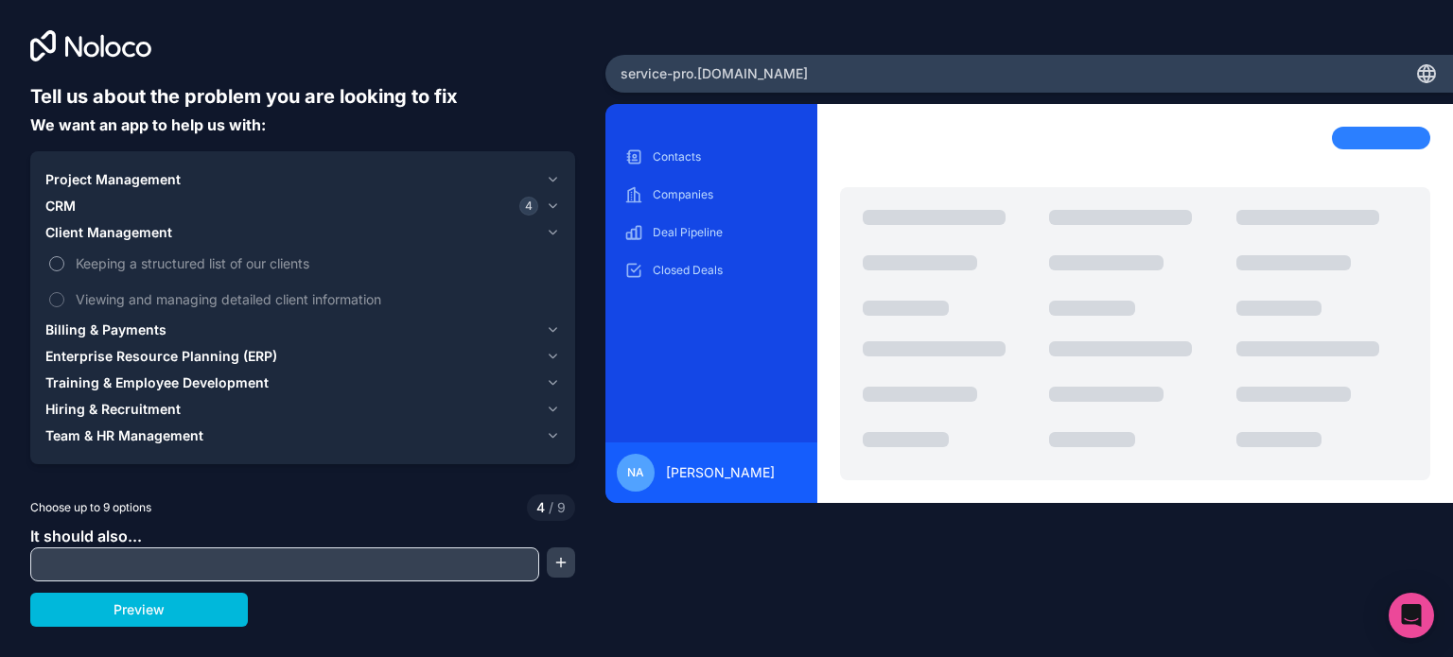
click at [60, 261] on button "Keeping a structured list of our clients" at bounding box center [56, 263] width 15 height 15
click at [57, 298] on button "Viewing and managing detailed client information" at bounding box center [56, 299] width 15 height 15
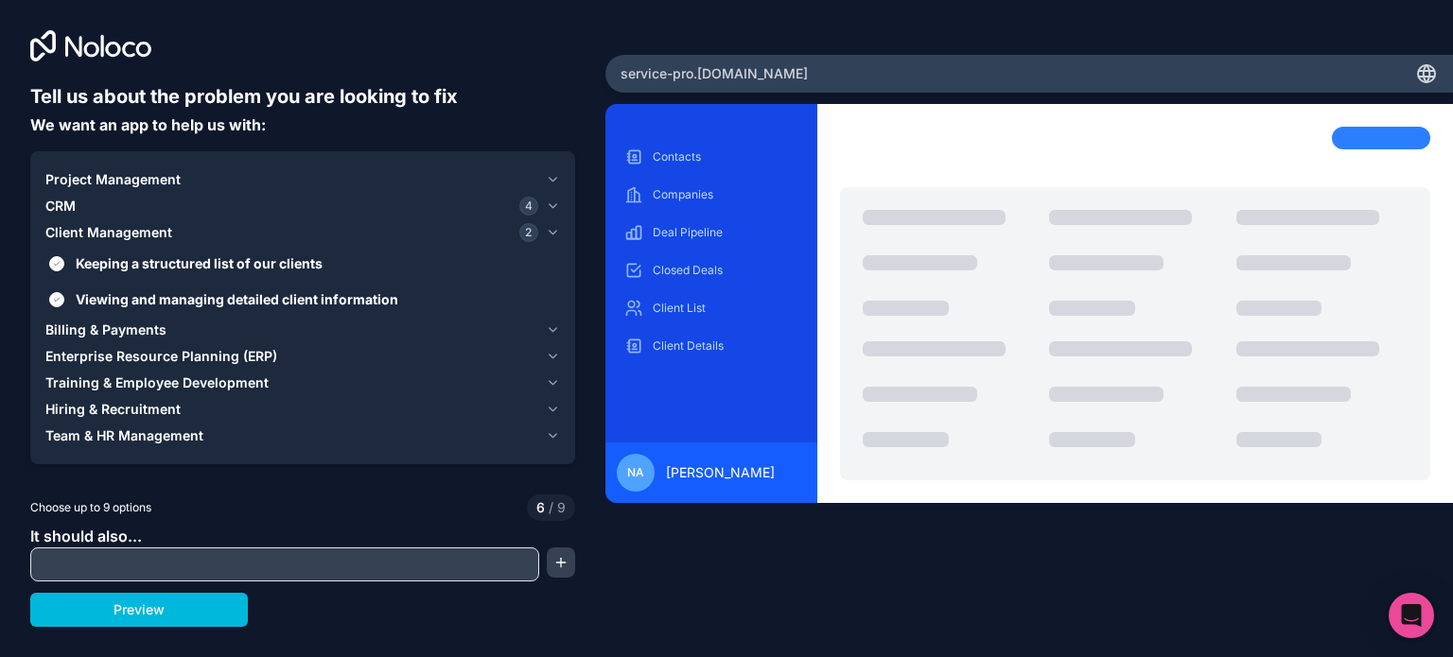
click at [552, 181] on icon "button" at bounding box center [554, 180] width 8 height 4
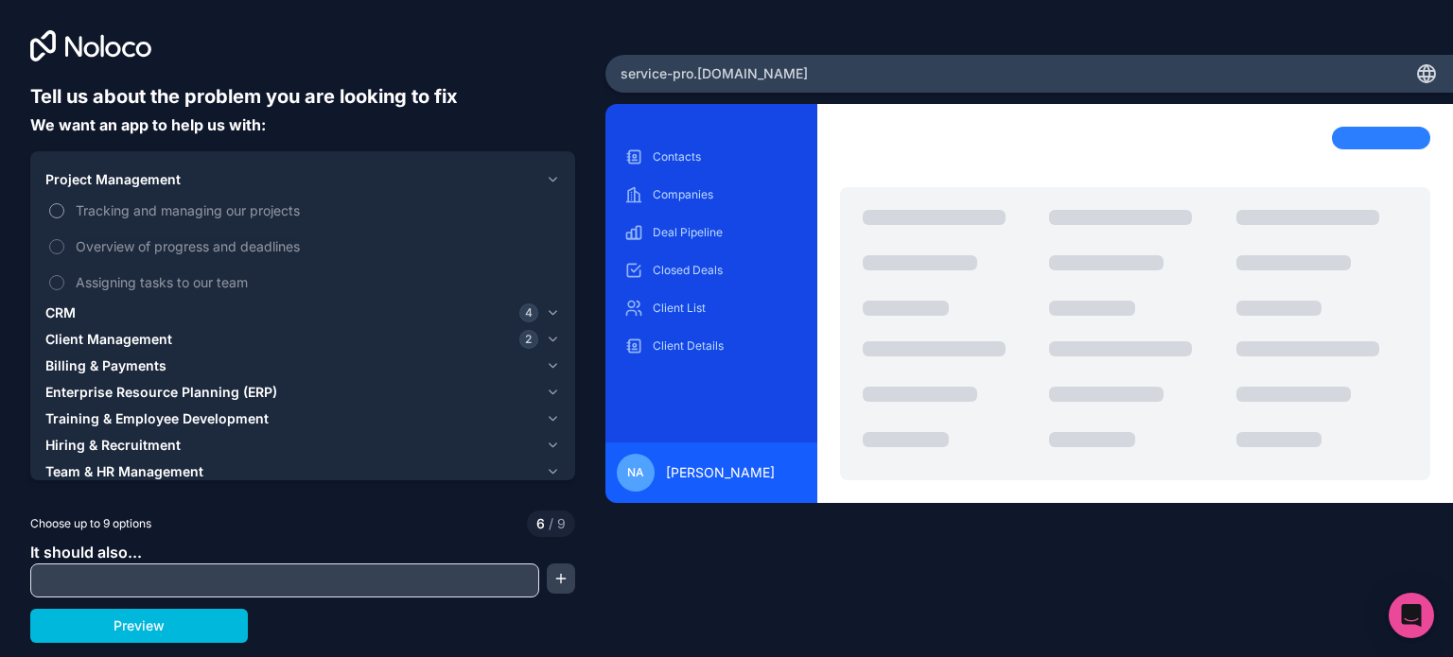
click at [57, 211] on button "Tracking and managing our projects" at bounding box center [56, 210] width 15 height 15
click at [57, 246] on button "Overview of progress and deadlines" at bounding box center [56, 246] width 15 height 15
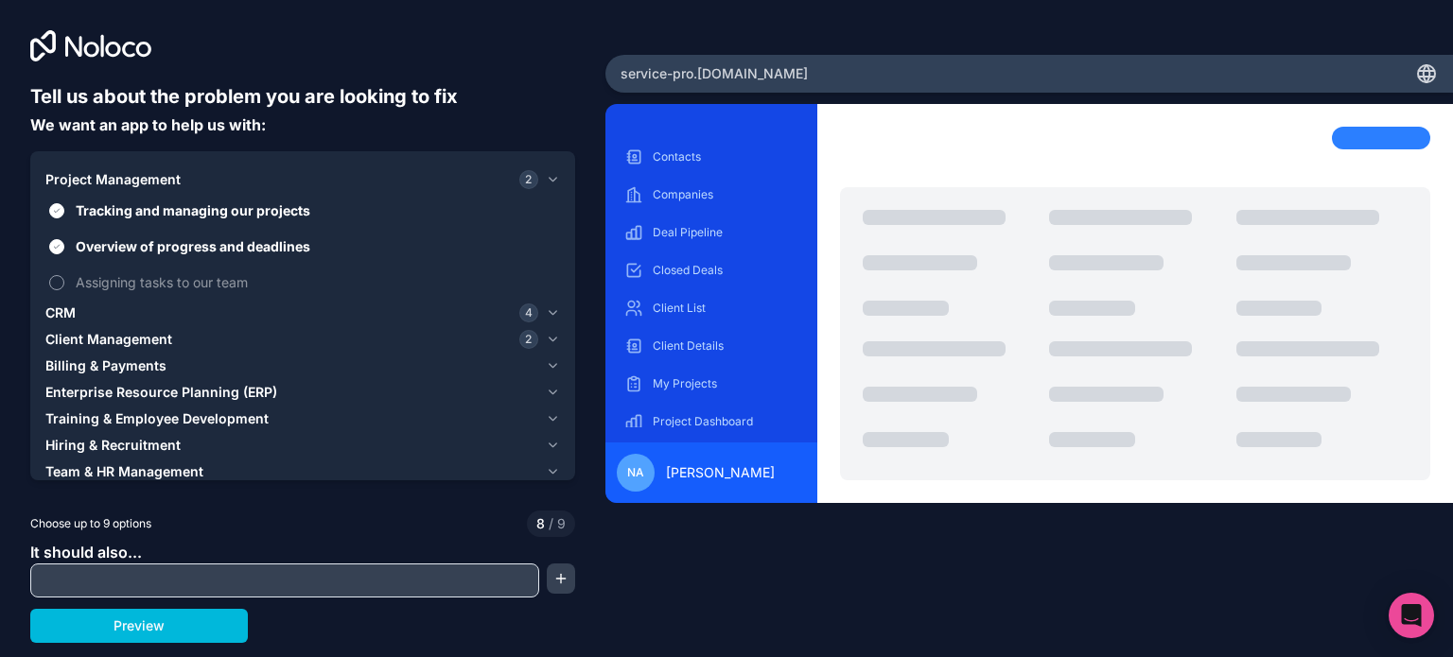
click at [57, 276] on button "Assigning tasks to our team" at bounding box center [56, 282] width 15 height 15
click at [550, 363] on icon "button" at bounding box center [553, 365] width 14 height 15
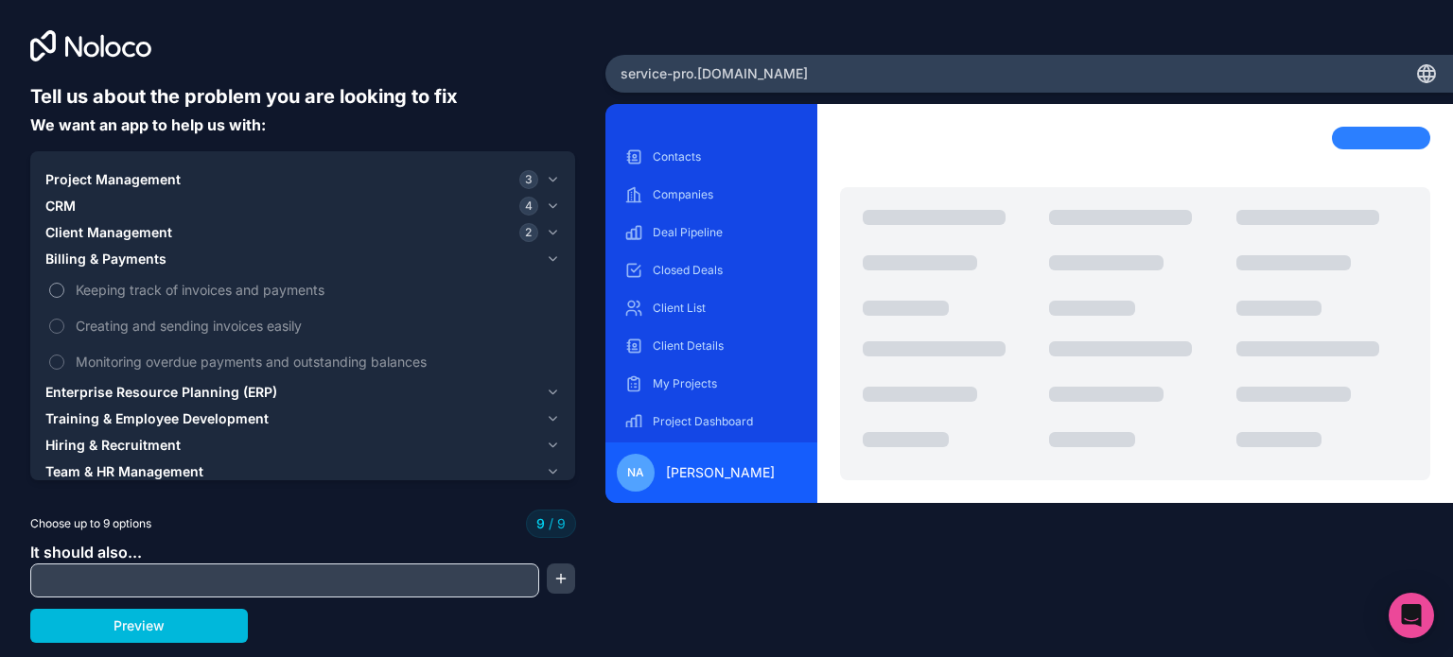
click at [57, 281] on label "Keeping track of invoices and payments" at bounding box center [302, 289] width 515 height 35
click at [106, 290] on span "Keeping track of invoices and payments" at bounding box center [316, 290] width 480 height 20
click at [554, 235] on icon "button" at bounding box center [553, 232] width 14 height 15
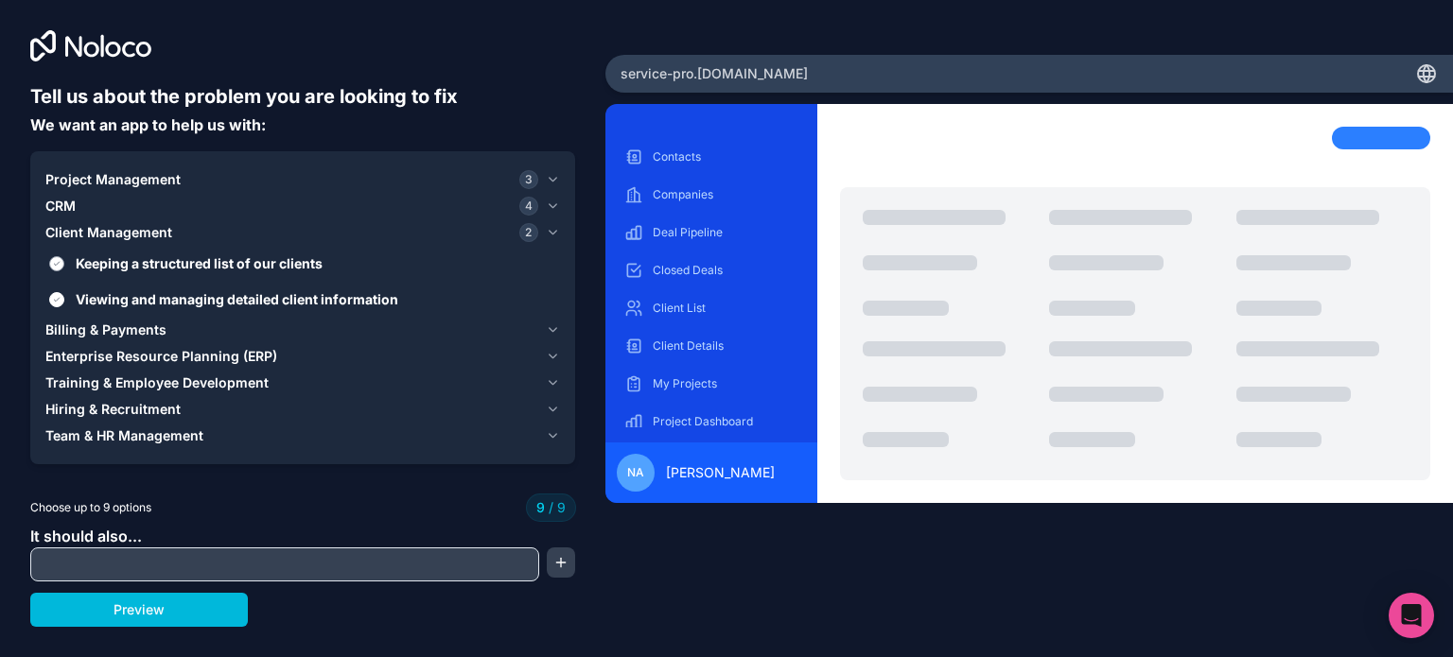
click at [56, 260] on button "Keeping a structured list of our clients" at bounding box center [56, 263] width 15 height 15
click at [51, 296] on button "Viewing and managing detailed client information" at bounding box center [56, 299] width 15 height 15
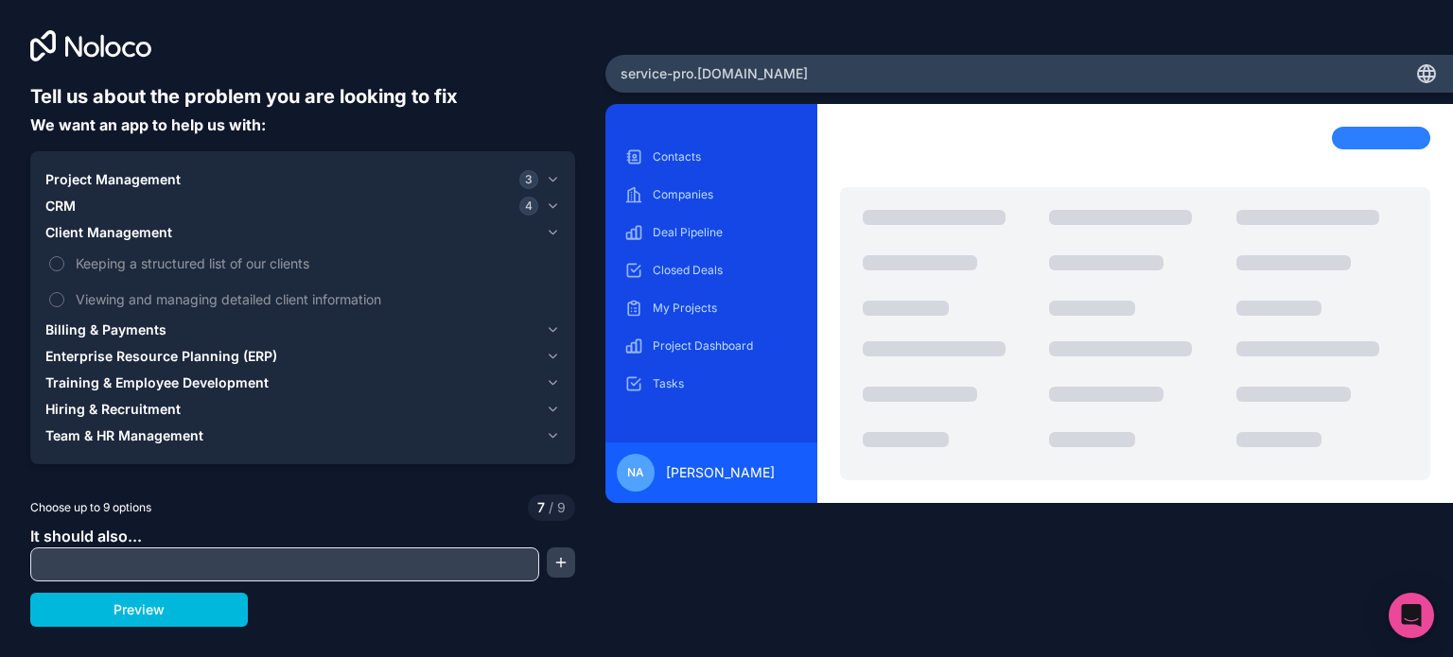
click at [540, 232] on button "Client Management" at bounding box center [302, 232] width 515 height 26
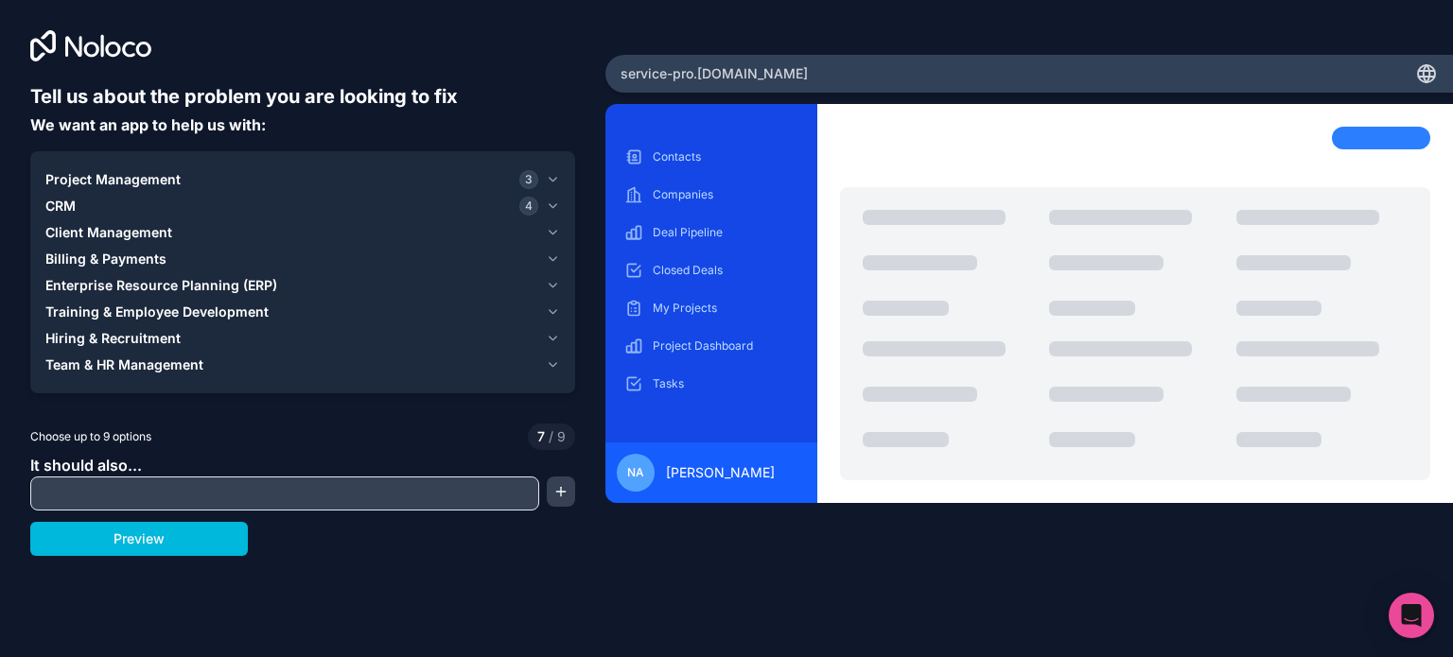
click at [552, 206] on icon "button" at bounding box center [553, 206] width 14 height 15
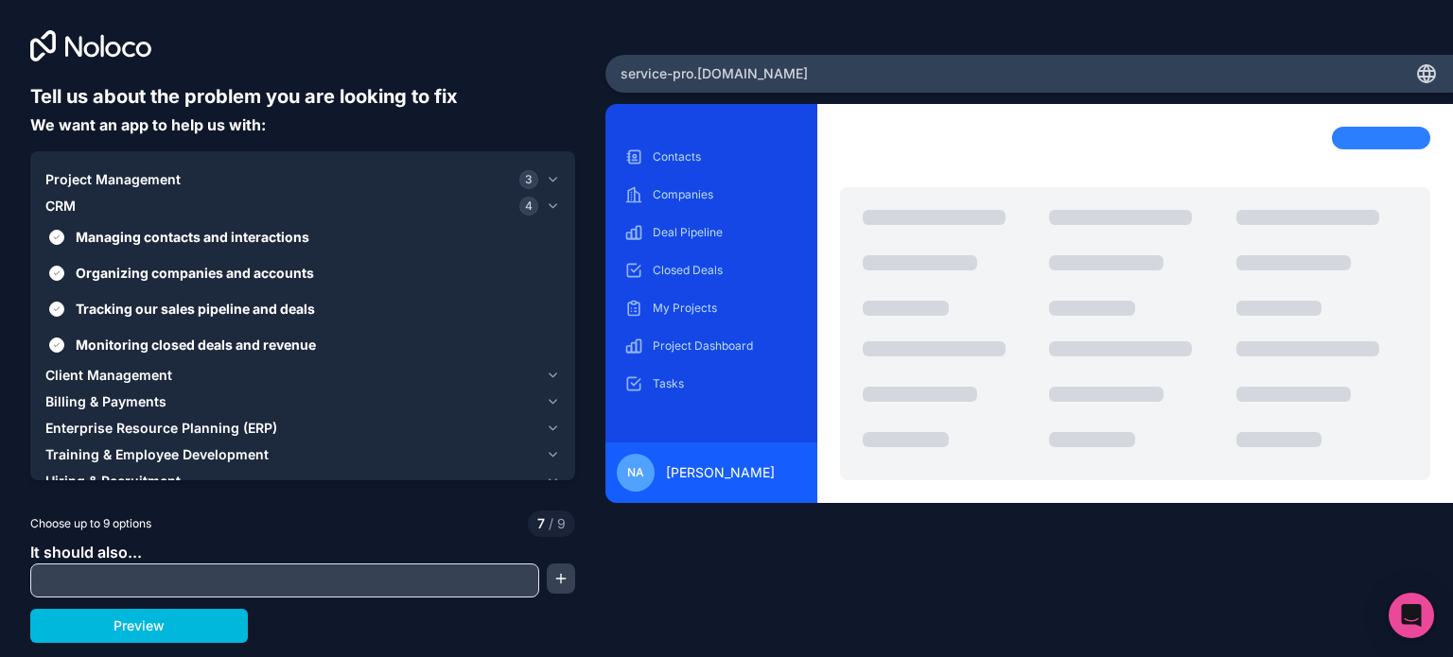
click at [554, 208] on icon "button" at bounding box center [553, 206] width 14 height 15
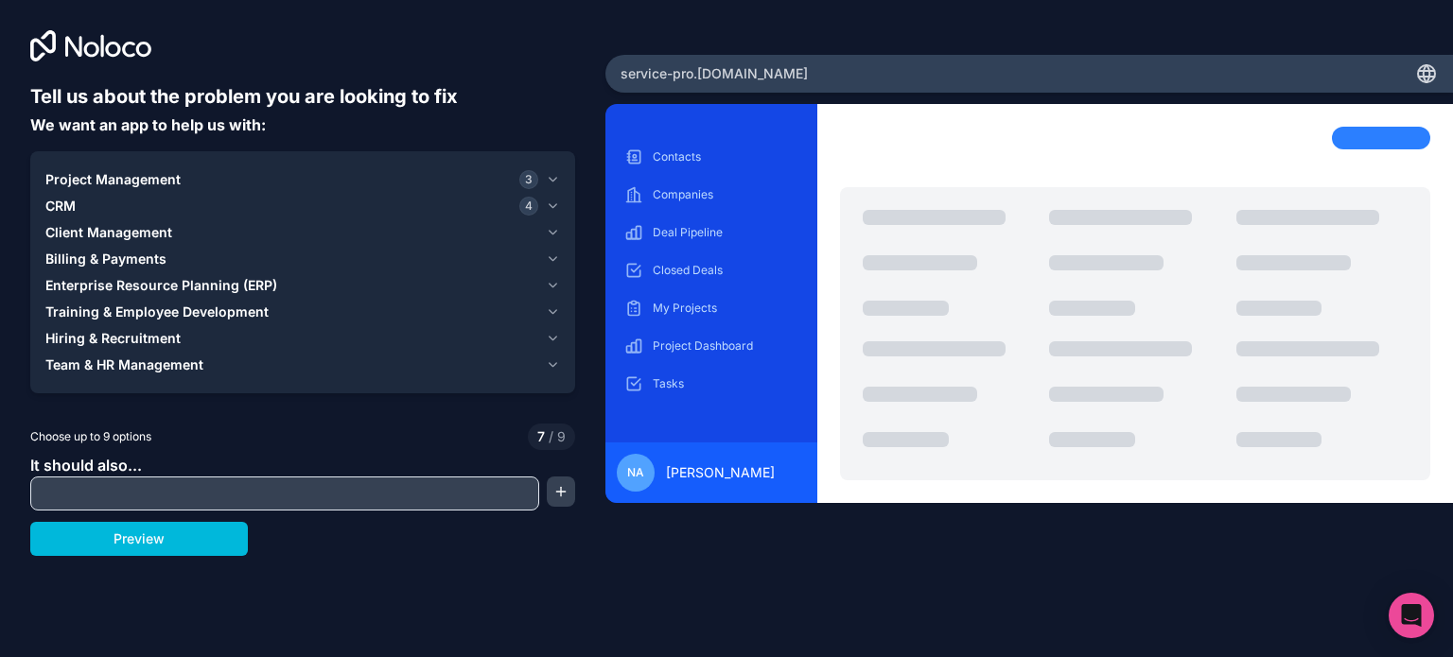
click at [126, 261] on span "Billing & Payments" at bounding box center [105, 259] width 121 height 19
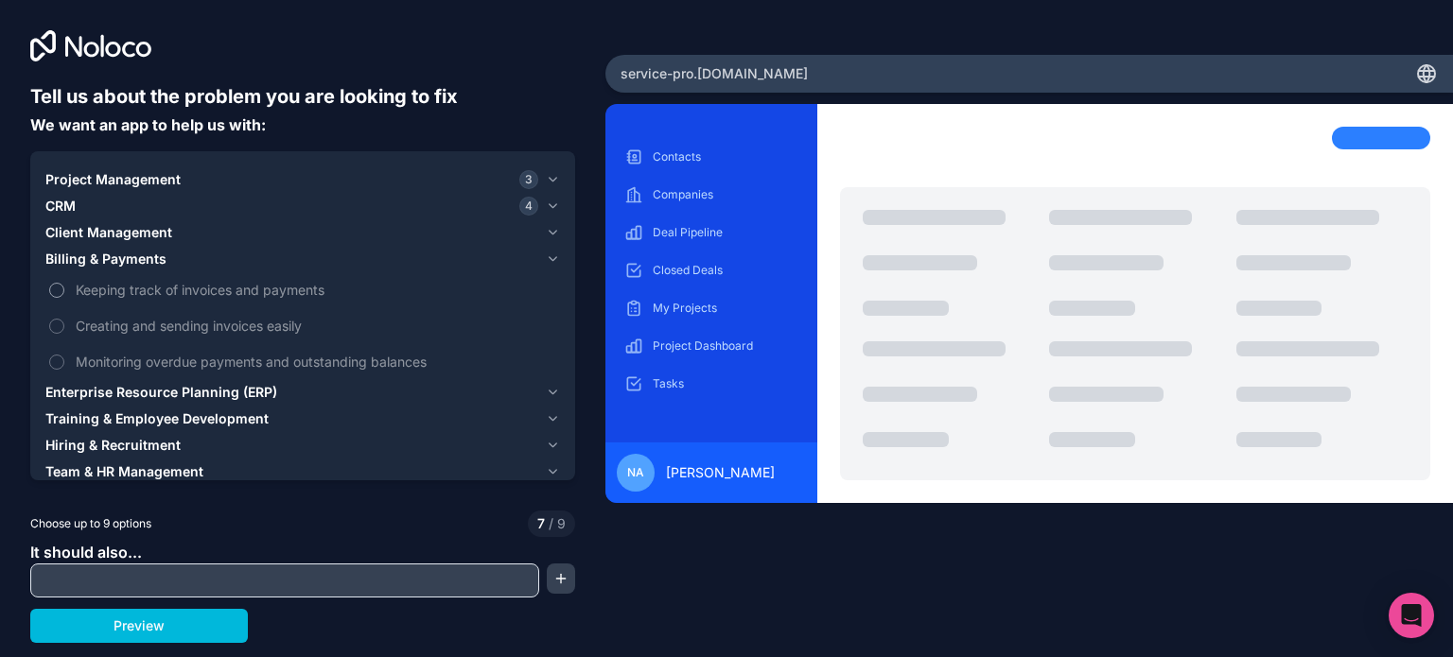
click at [63, 289] on button "Keeping track of invoices and payments" at bounding box center [56, 290] width 15 height 15
click at [59, 324] on button "Creating and sending invoices easily" at bounding box center [56, 326] width 15 height 15
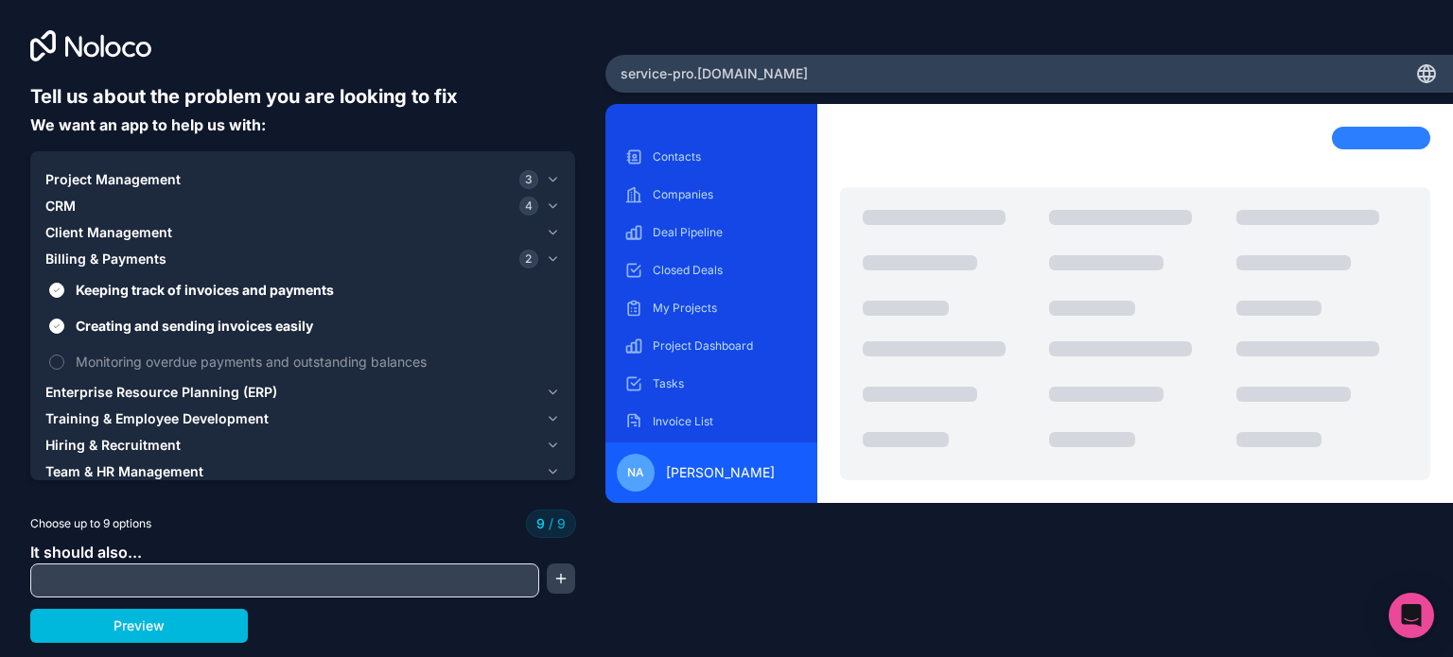
click at [556, 205] on icon "button" at bounding box center [553, 206] width 14 height 15
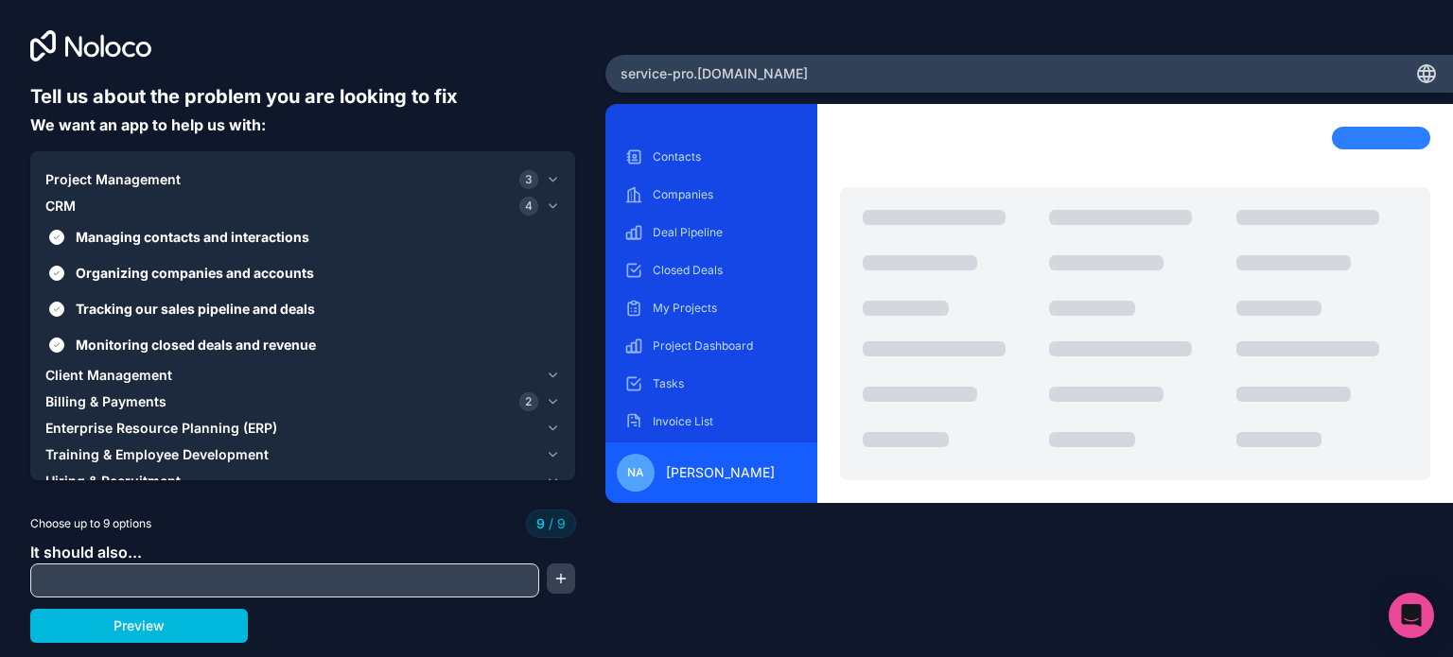
click at [393, 589] on input "text" at bounding box center [284, 580] width 499 height 26
type input "Dashboard"
click at [552, 585] on button "button" at bounding box center [561, 579] width 28 height 30
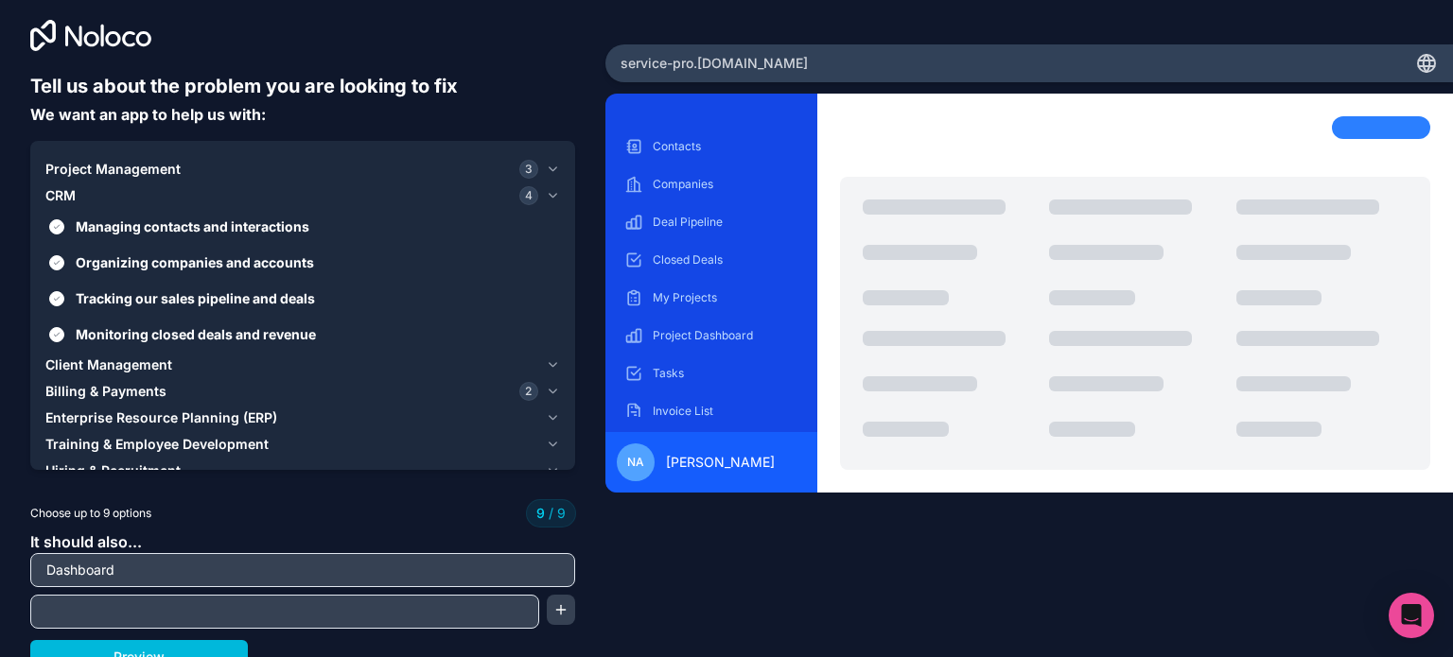
scroll to position [26, 0]
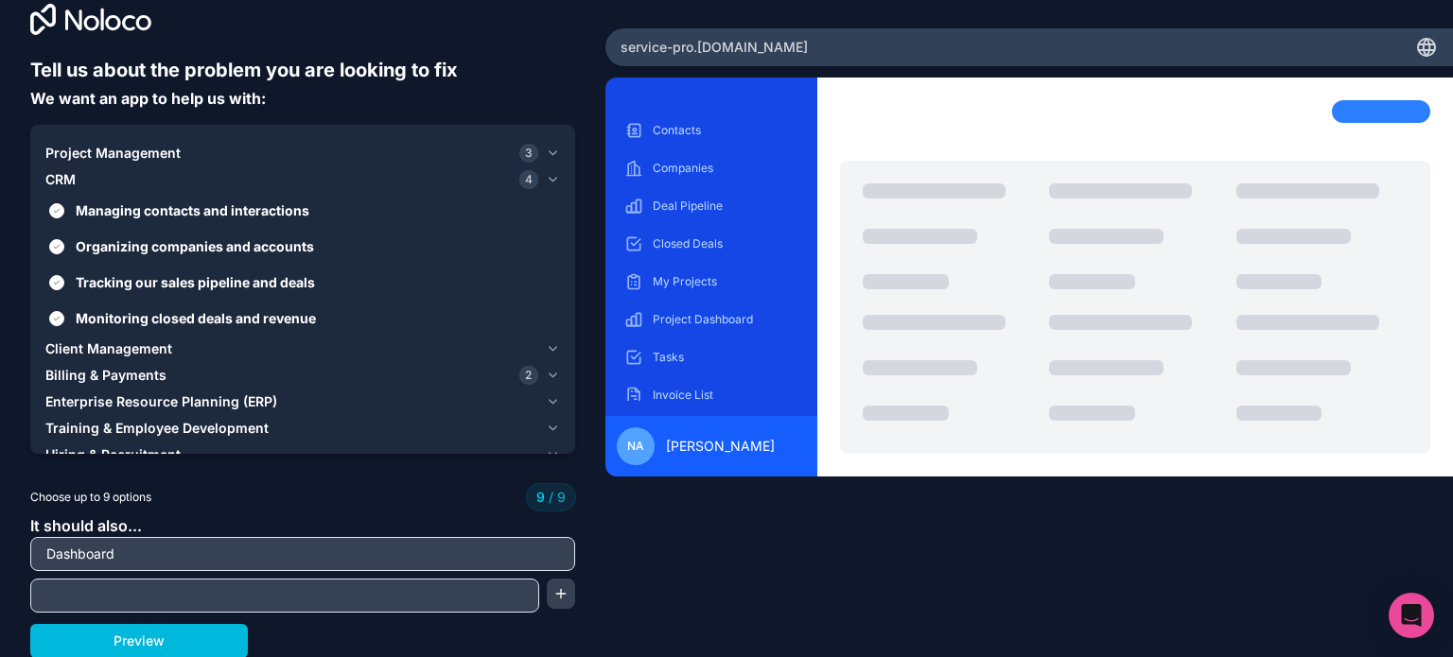
drag, startPoint x: 143, startPoint y: 545, endPoint x: 44, endPoint y: 541, distance: 98.4
click at [45, 542] on input "Dashboard" at bounding box center [302, 554] width 535 height 26
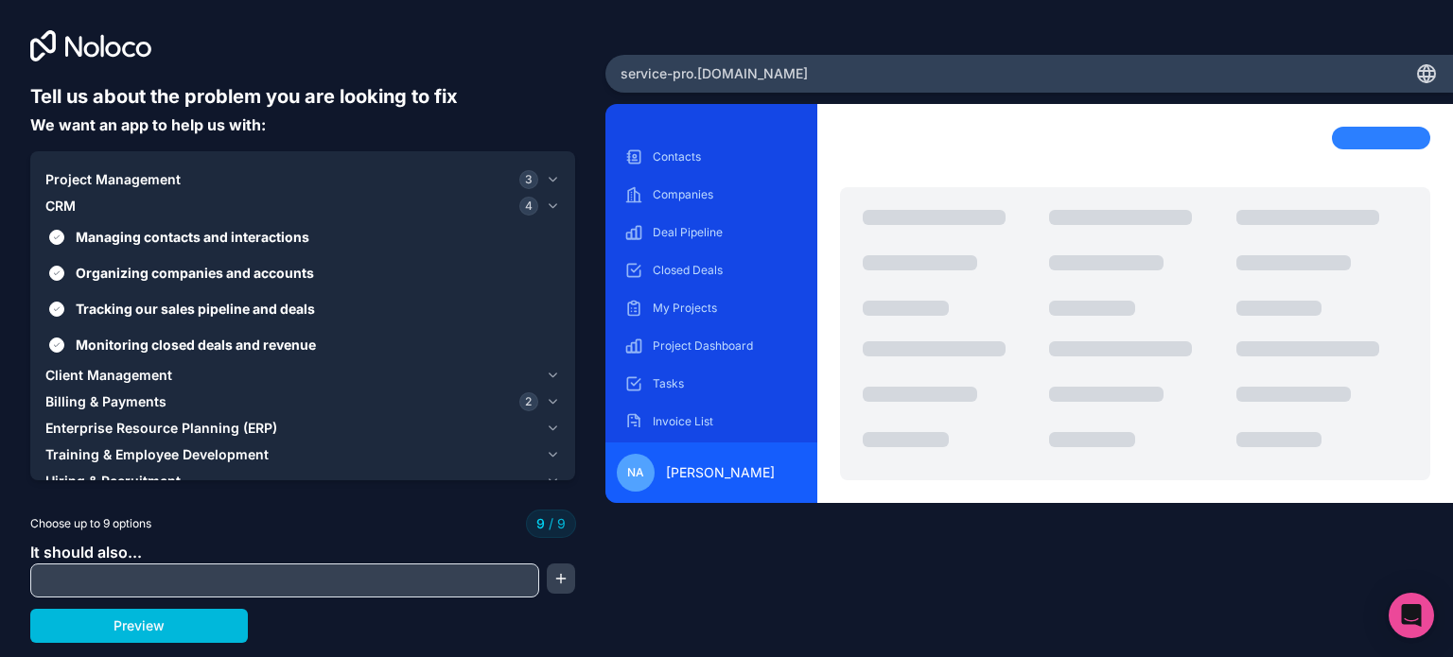
scroll to position [0, 0]
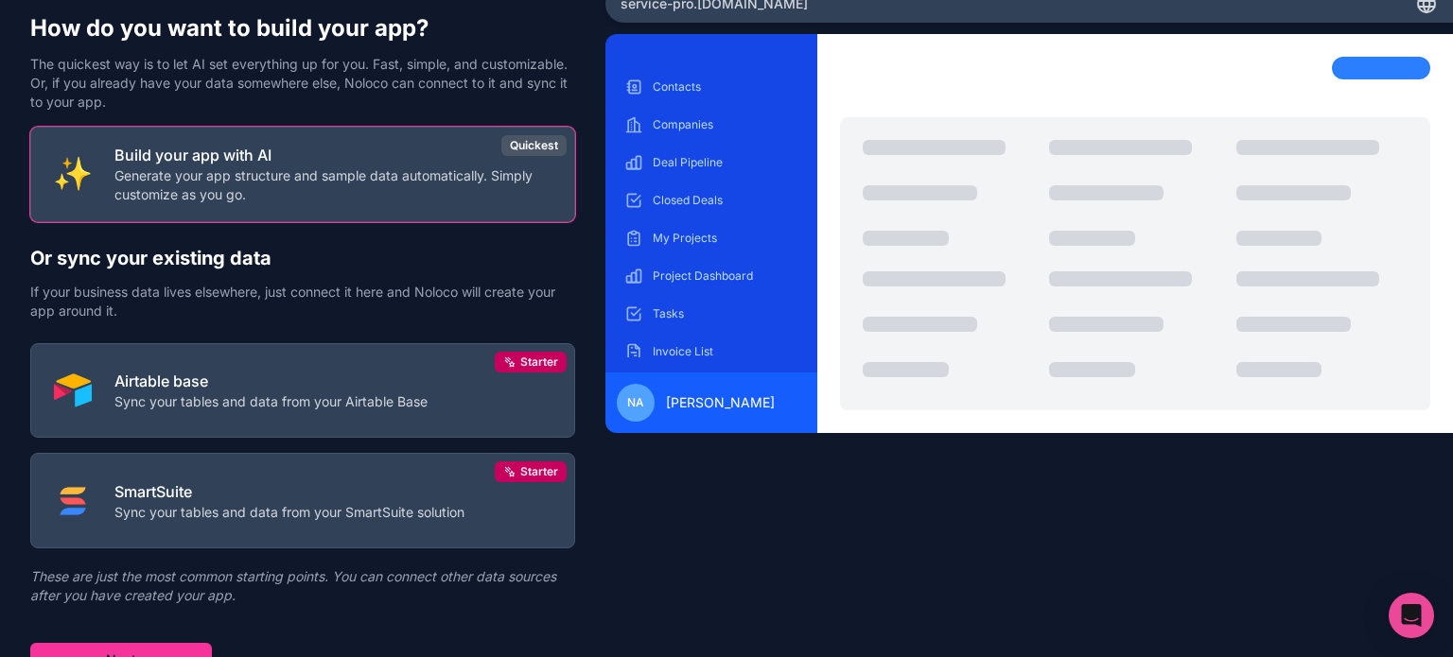
scroll to position [88, 0]
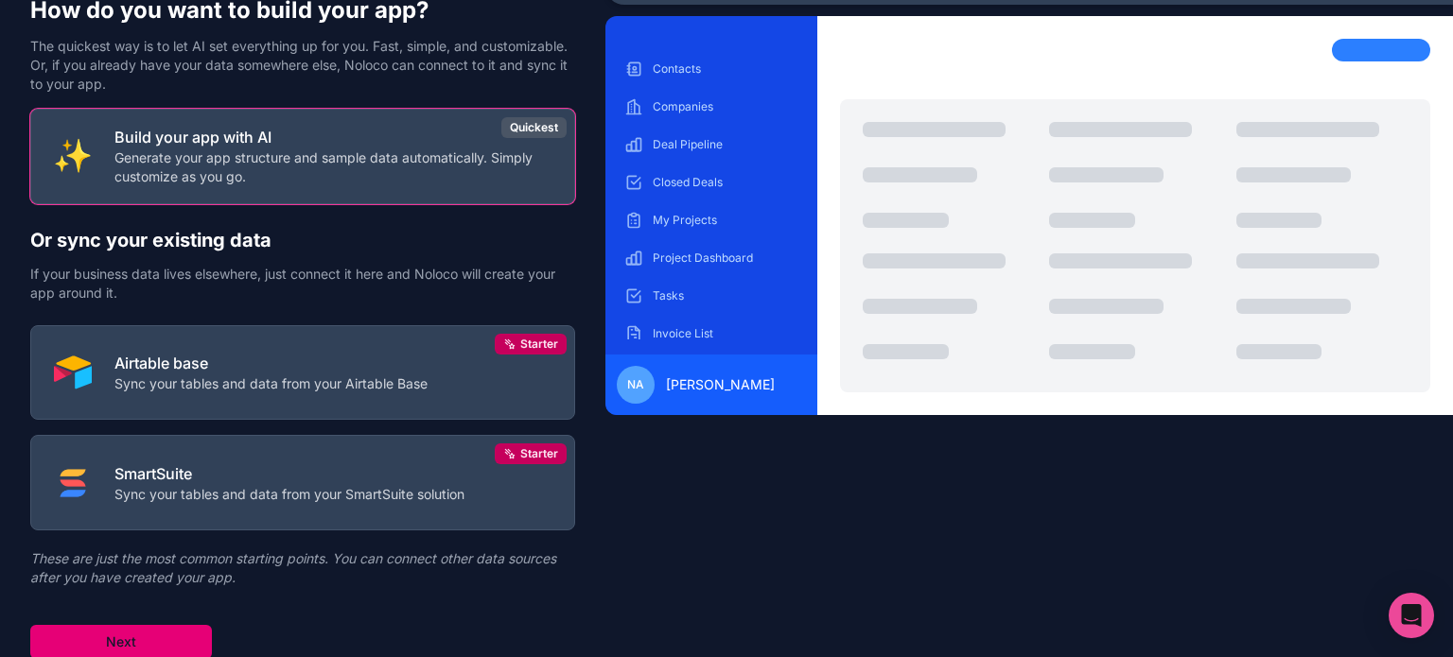
click at [143, 625] on button "Next" at bounding box center [121, 642] width 182 height 34
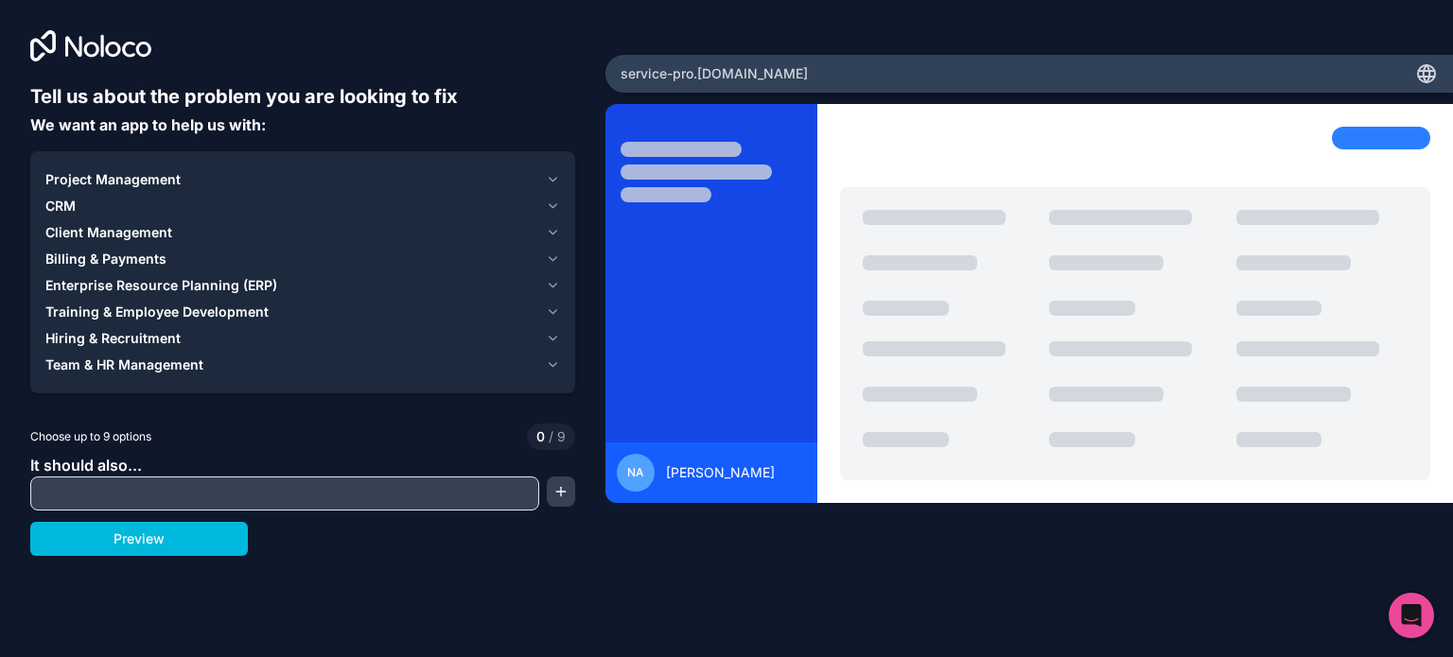
click at [172, 502] on input "text" at bounding box center [284, 493] width 499 height 26
click at [552, 179] on icon "button" at bounding box center [553, 179] width 14 height 15
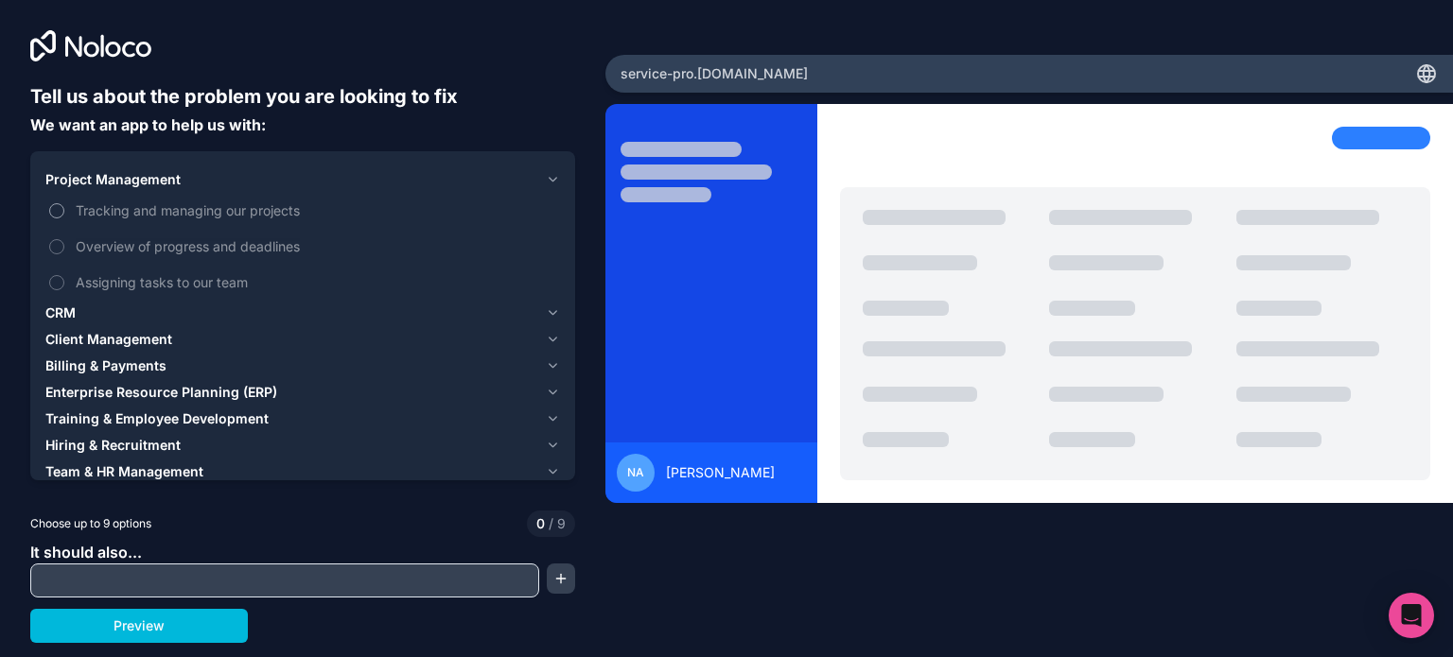
click at [220, 210] on span "Tracking and managing our projects" at bounding box center [316, 211] width 480 height 20
click at [64, 210] on button "Tracking and managing our projects" at bounding box center [56, 210] width 15 height 15
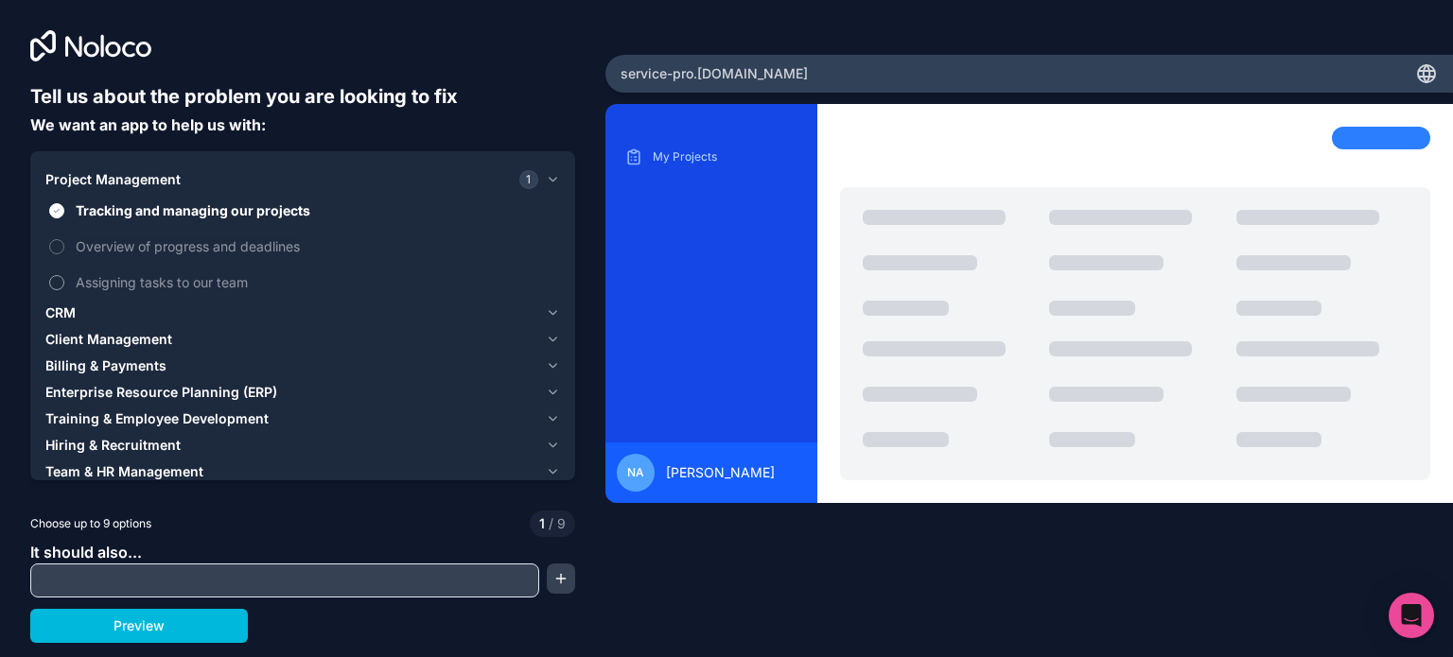
click at [52, 283] on button "Assigning tasks to our team" at bounding box center [56, 282] width 15 height 15
click at [556, 313] on icon "button" at bounding box center [553, 312] width 14 height 15
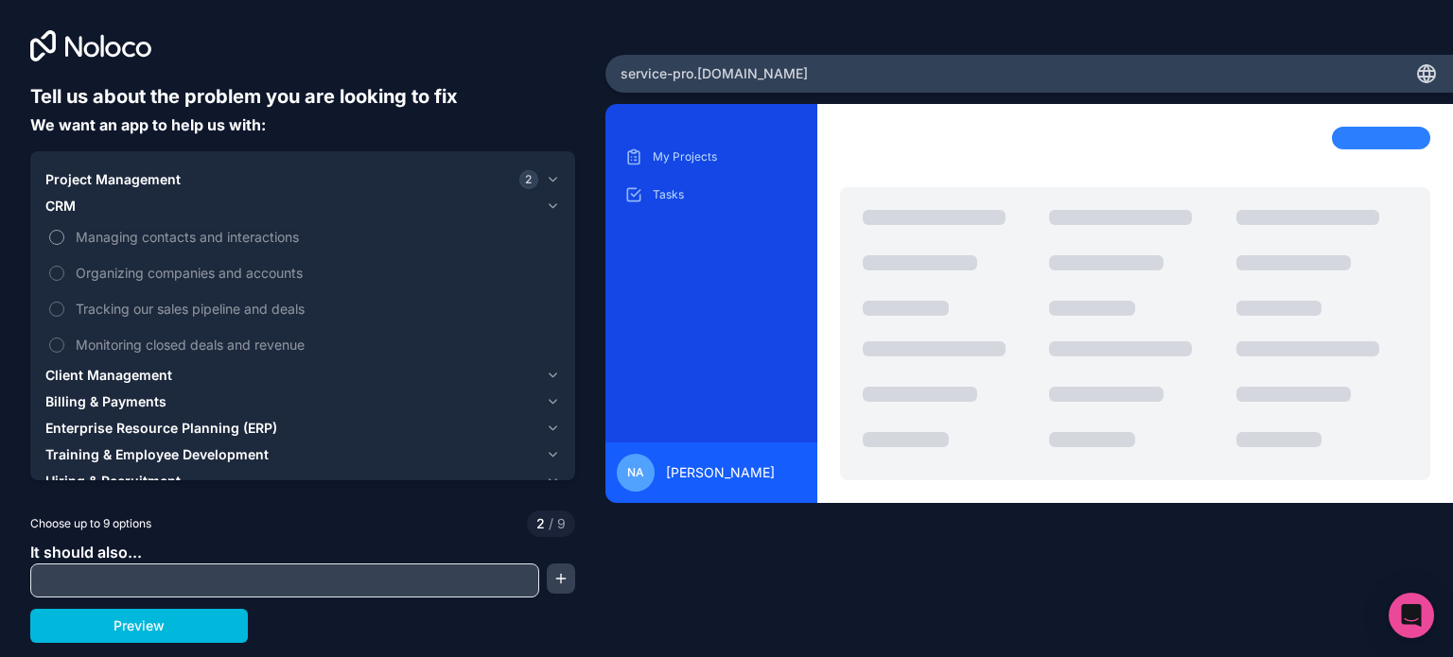
click at [110, 234] on span "Managing contacts and interactions" at bounding box center [316, 237] width 480 height 20
click at [64, 234] on button "Managing contacts and interactions" at bounding box center [56, 237] width 15 height 15
click at [87, 310] on span "Tracking our sales pipeline and deals" at bounding box center [316, 309] width 480 height 20
click at [64, 310] on button "Tracking our sales pipeline and deals" at bounding box center [56, 309] width 15 height 15
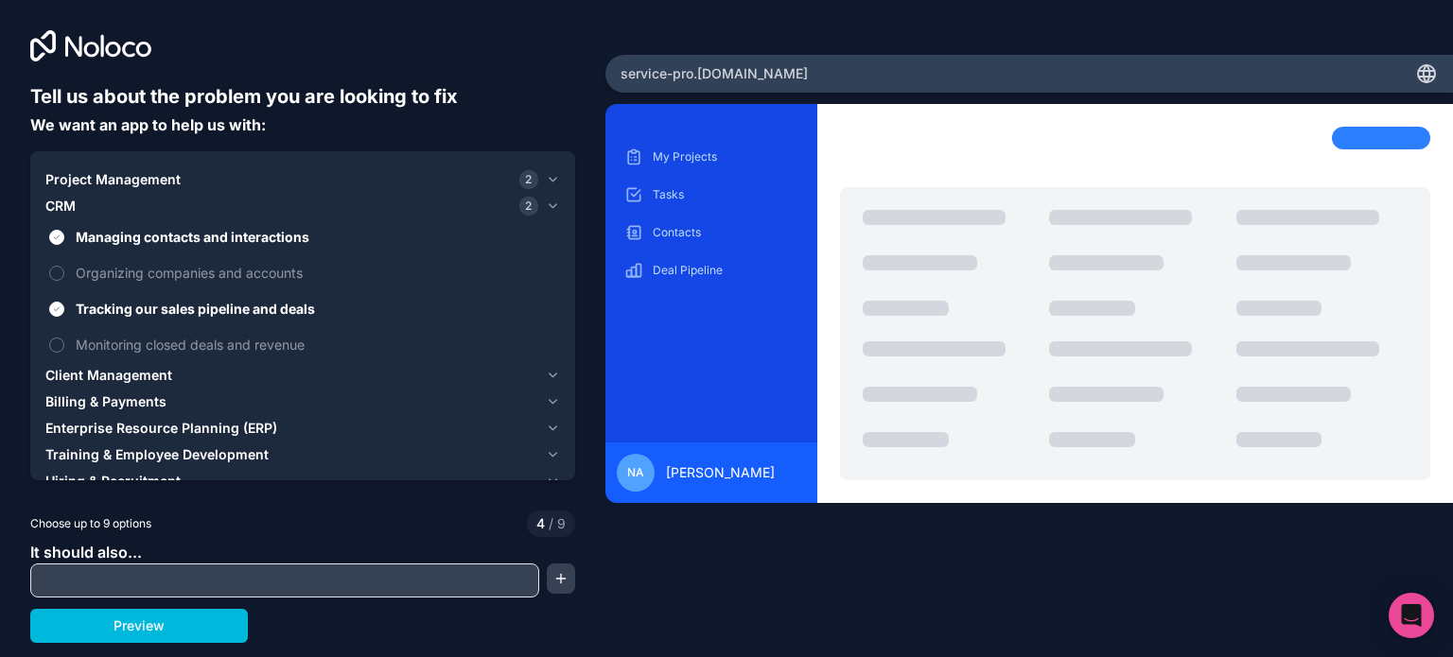
click at [161, 374] on span "Client Management" at bounding box center [108, 375] width 127 height 19
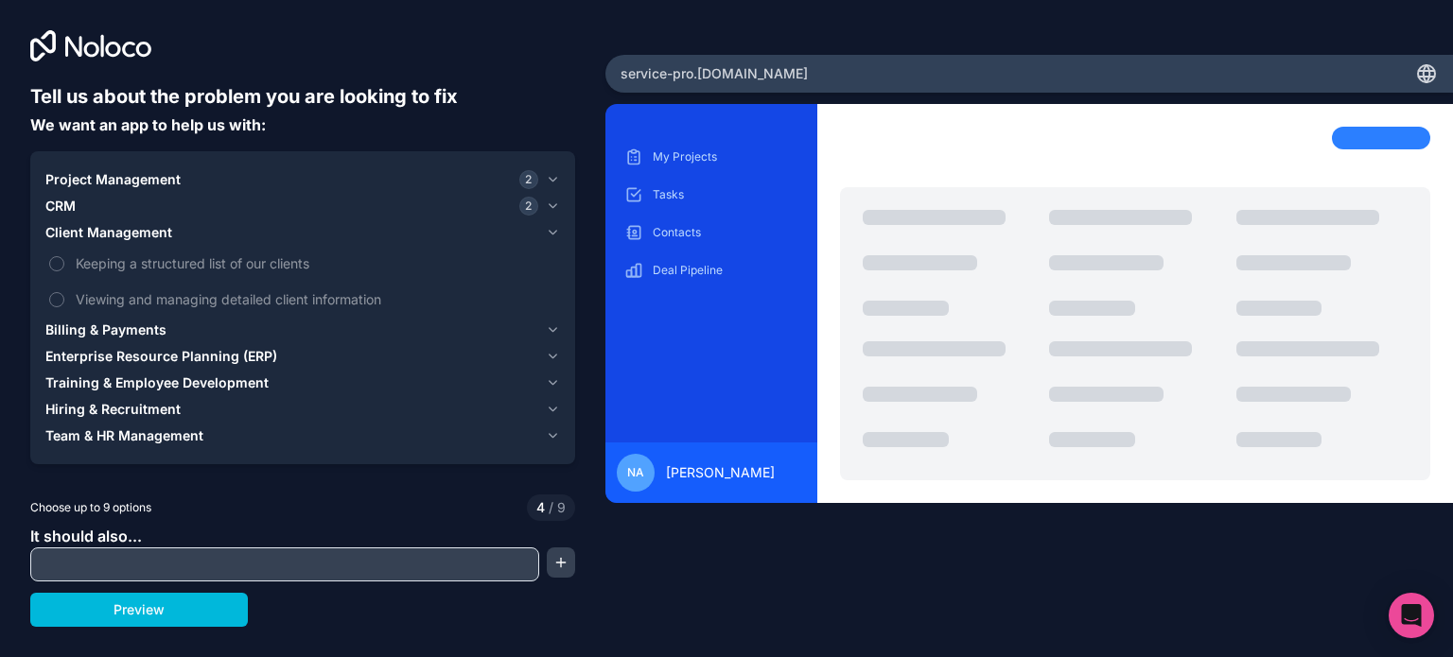
click at [124, 330] on span "Billing & Payments" at bounding box center [105, 330] width 121 height 19
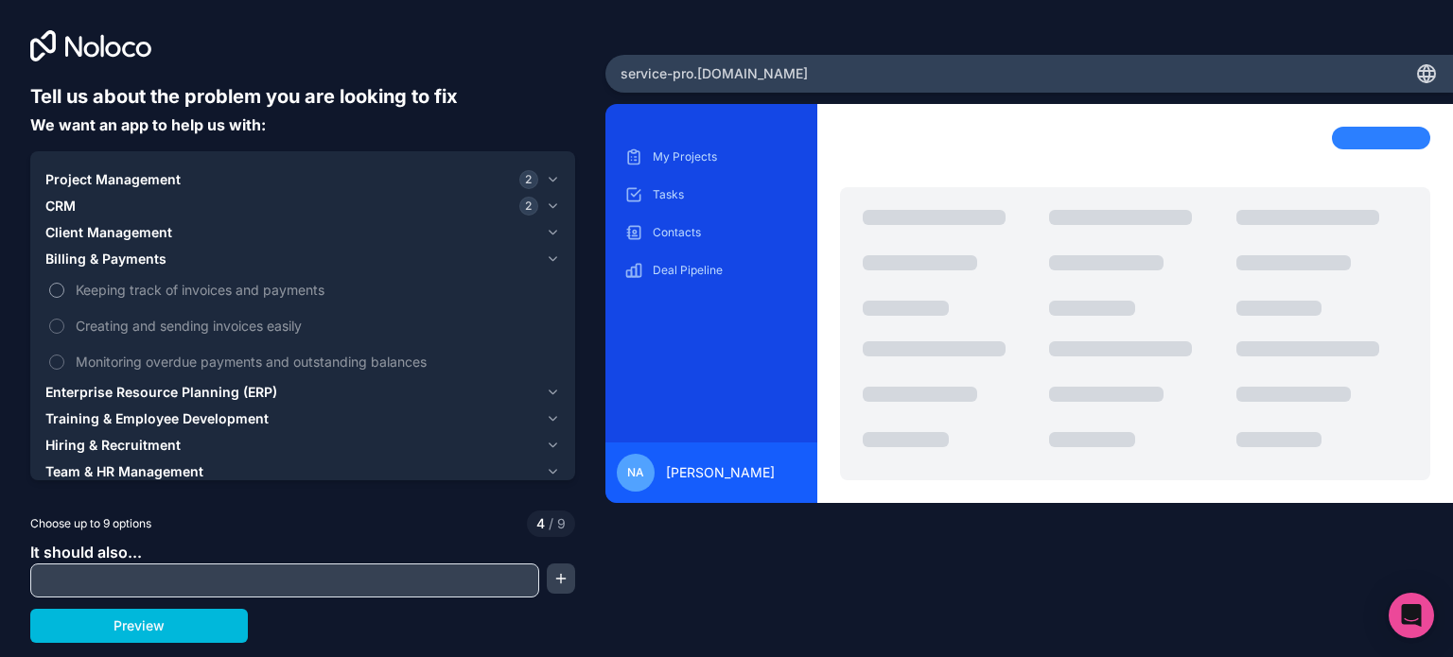
click at [63, 290] on button "Keeping track of invoices and payments" at bounding box center [56, 290] width 15 height 15
click at [56, 320] on button "Creating and sending invoices easily" at bounding box center [56, 326] width 15 height 15
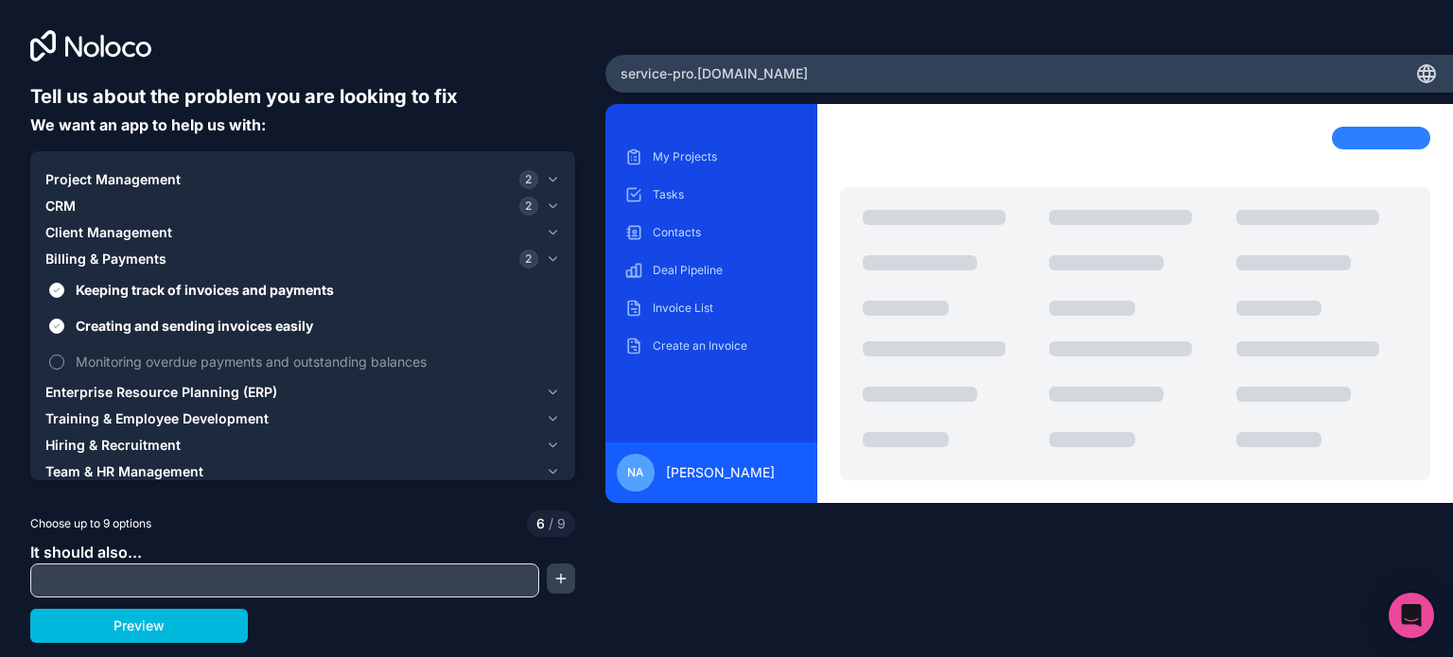
click at [61, 363] on button "Monitoring overdue payments and outstanding balances" at bounding box center [56, 362] width 15 height 15
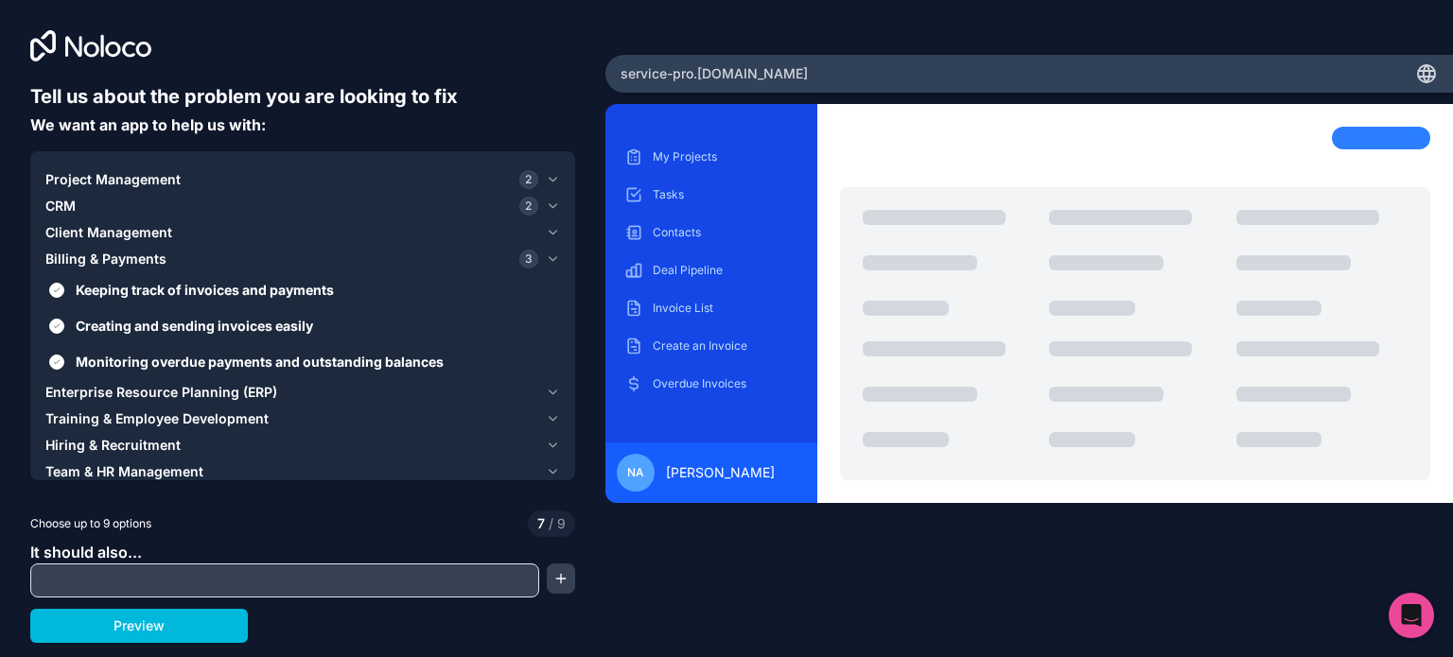
click at [131, 396] on span "Enterprise Resource Planning (ERP)" at bounding box center [161, 392] width 232 height 19
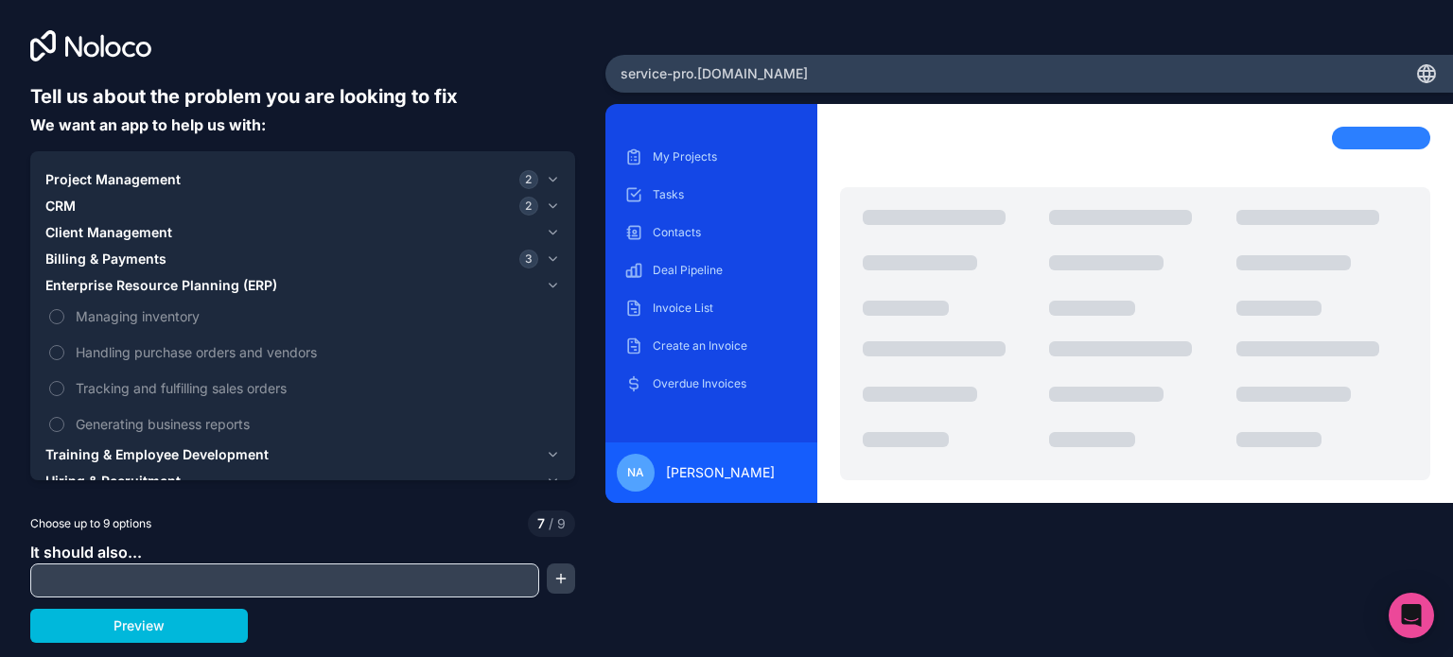
click at [547, 288] on icon "button" at bounding box center [553, 285] width 14 height 15
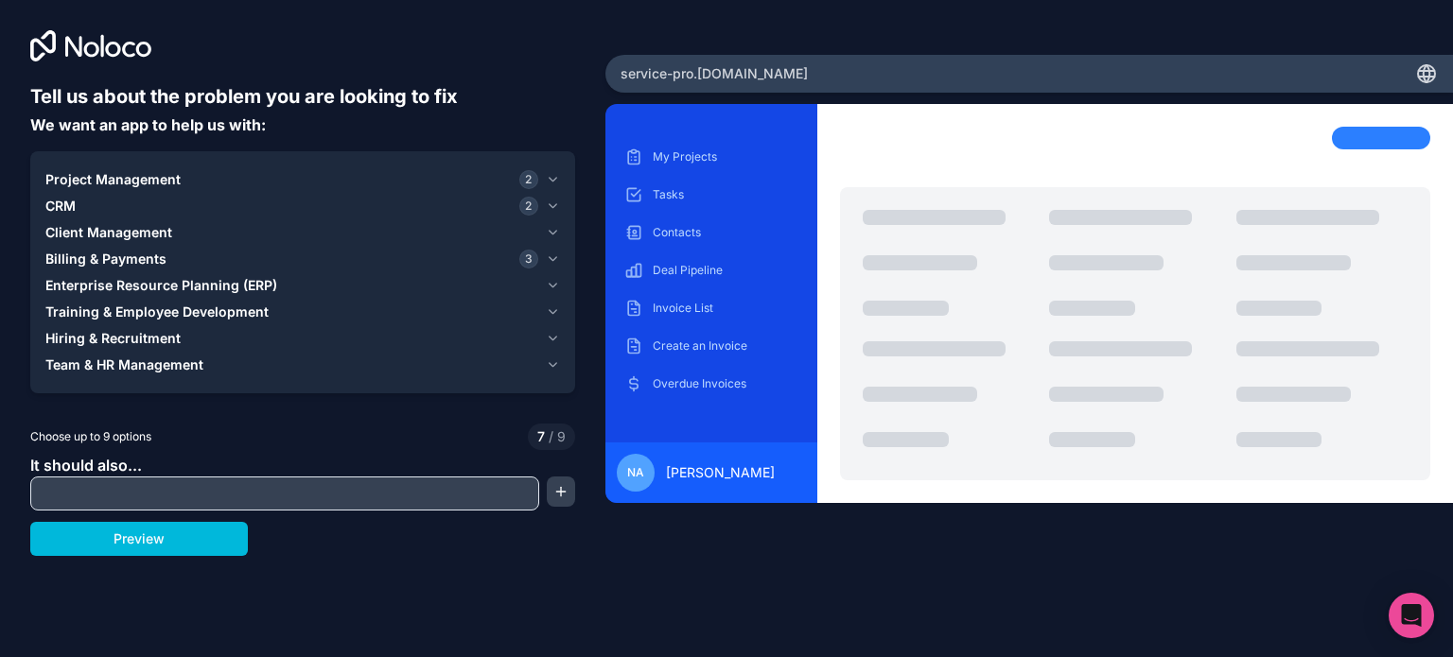
click at [285, 316] on div "Training & Employee Development" at bounding box center [291, 312] width 493 height 19
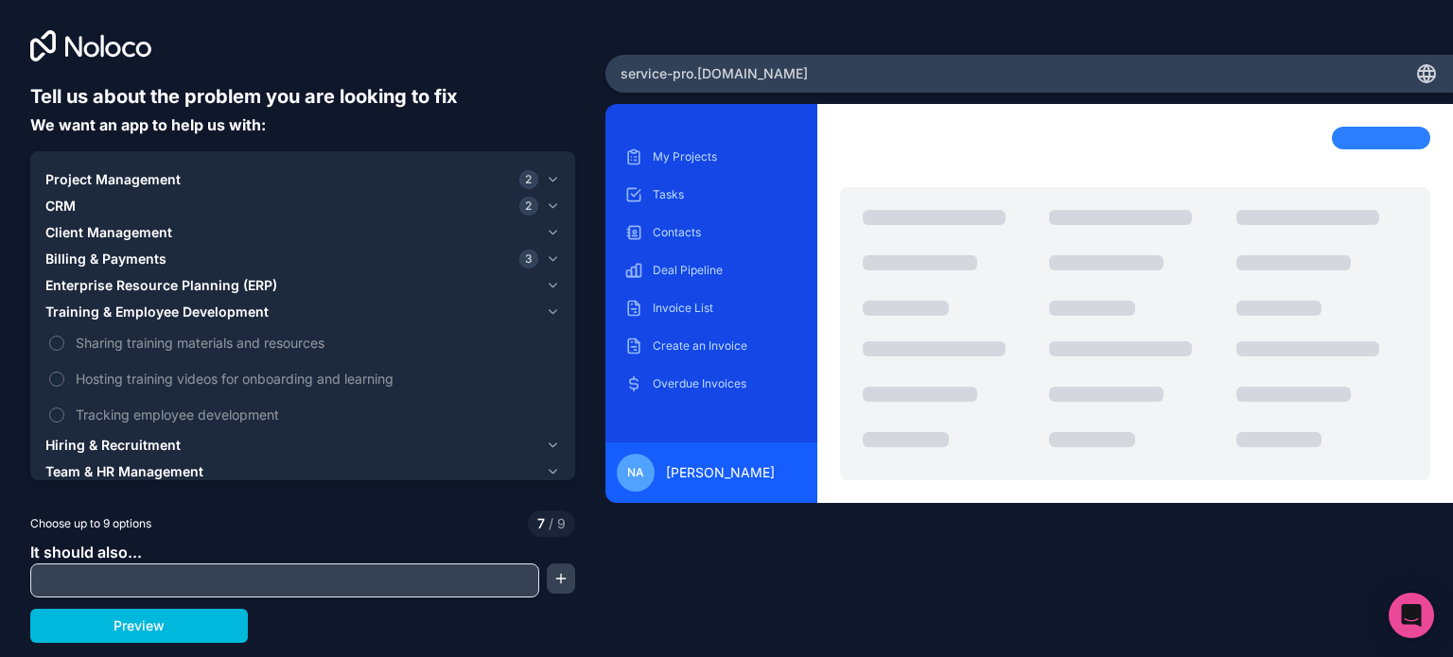
click at [282, 319] on div "Training & Employee Development" at bounding box center [291, 312] width 493 height 19
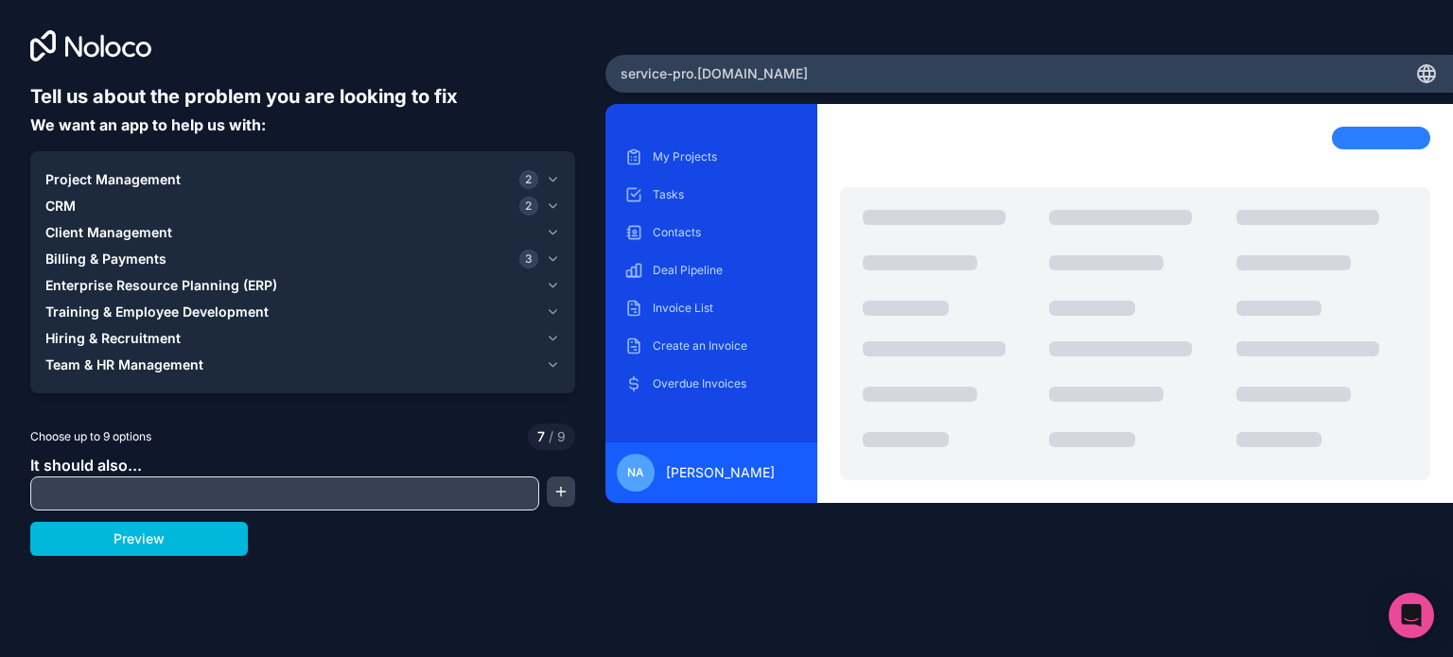
click at [174, 340] on span "Hiring & Recruitment" at bounding box center [112, 338] width 135 height 19
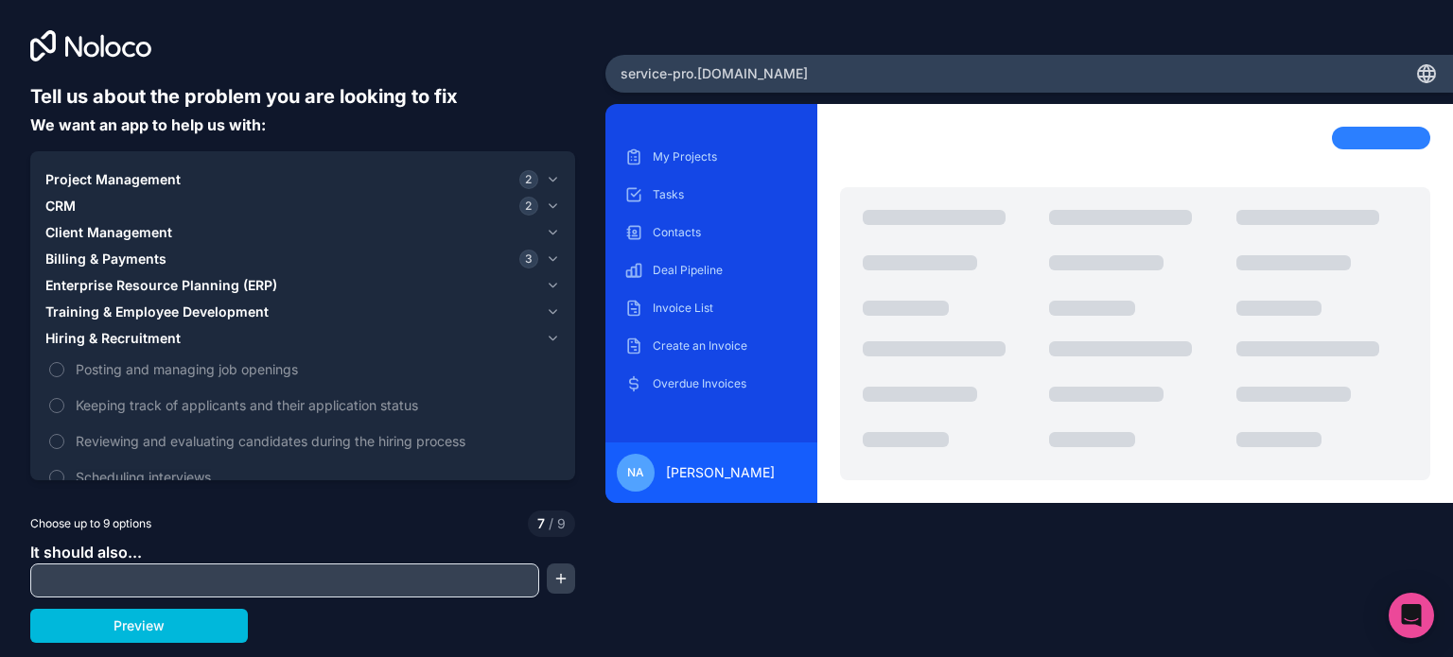
click at [175, 340] on span "Hiring & Recruitment" at bounding box center [112, 338] width 135 height 19
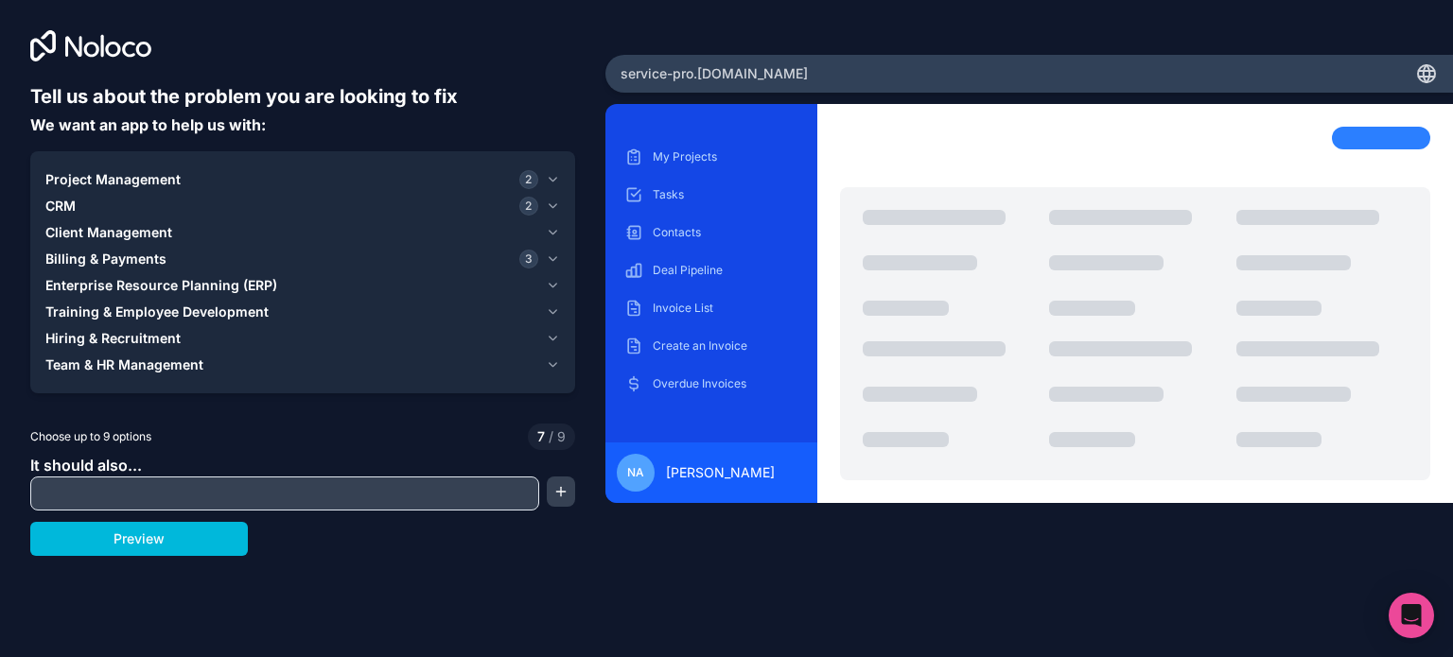
click at [183, 365] on span "Team & HR Management" at bounding box center [124, 365] width 158 height 19
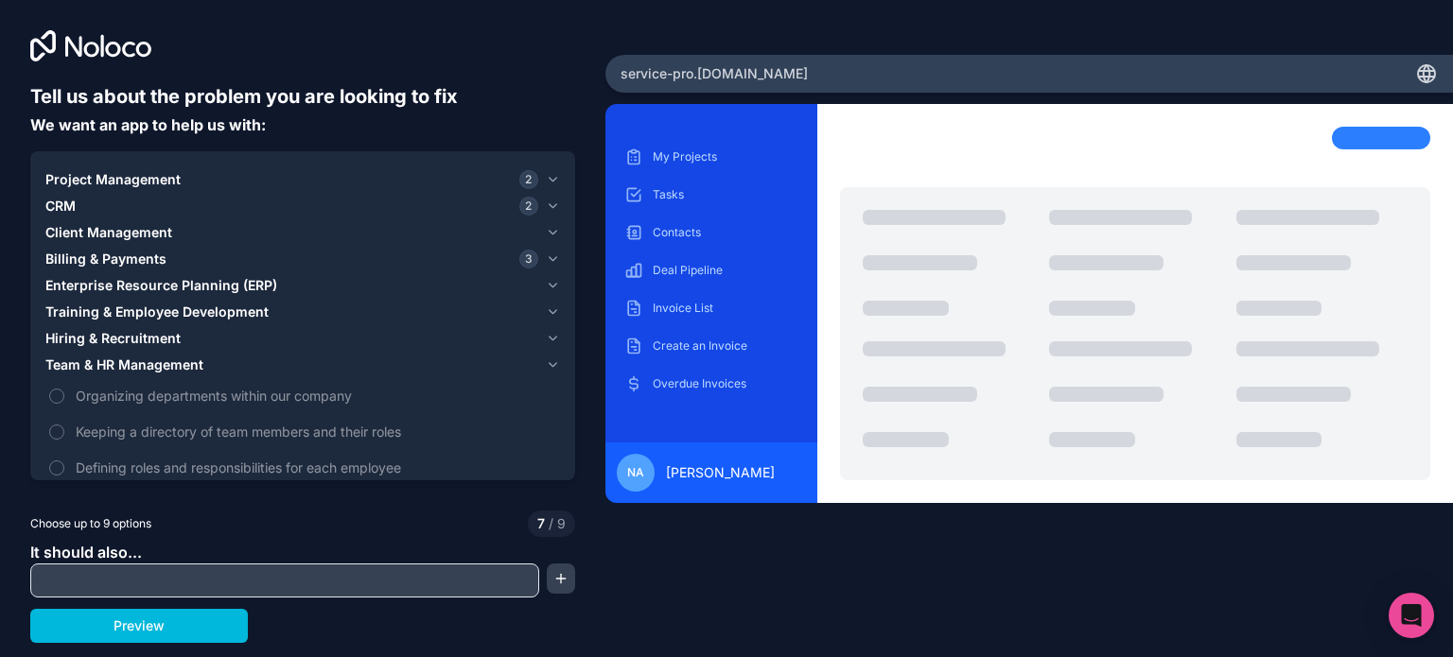
click at [547, 365] on icon "button" at bounding box center [553, 365] width 14 height 15
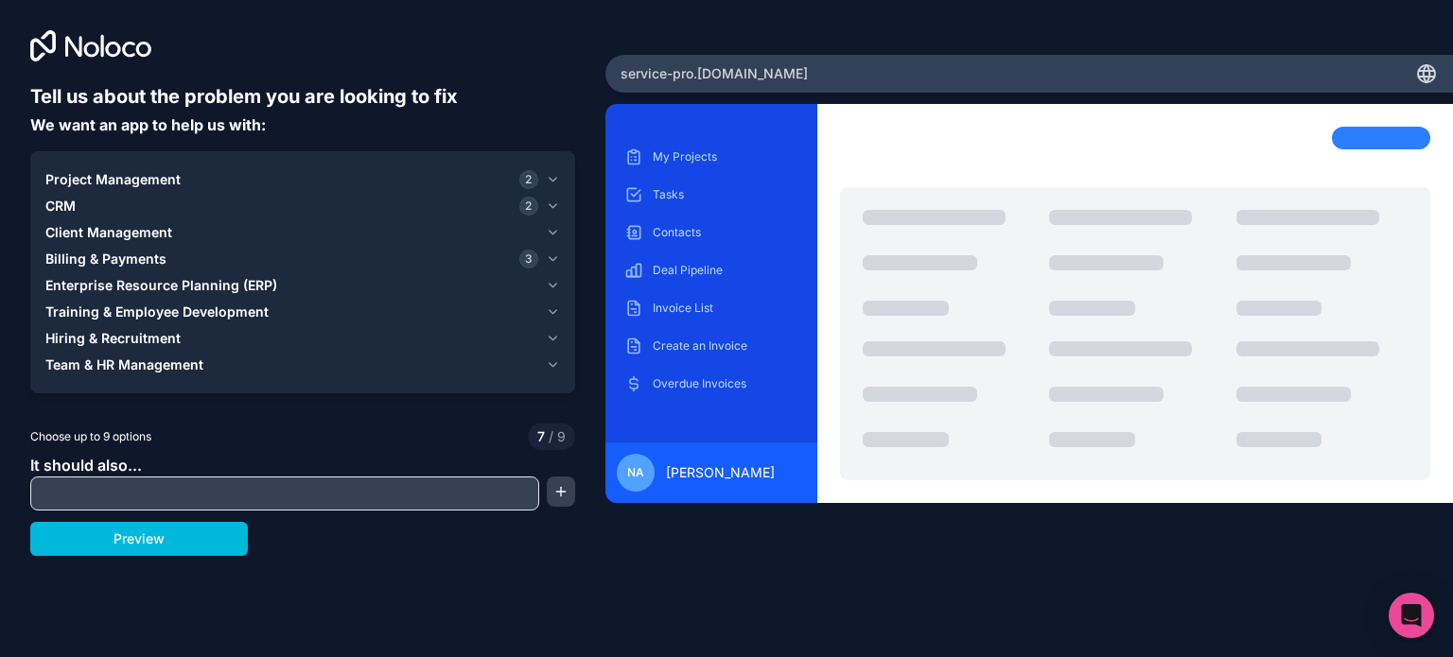
click at [238, 490] on input "text" at bounding box center [284, 493] width 499 height 26
click at [197, 532] on button "Preview" at bounding box center [139, 539] width 218 height 34
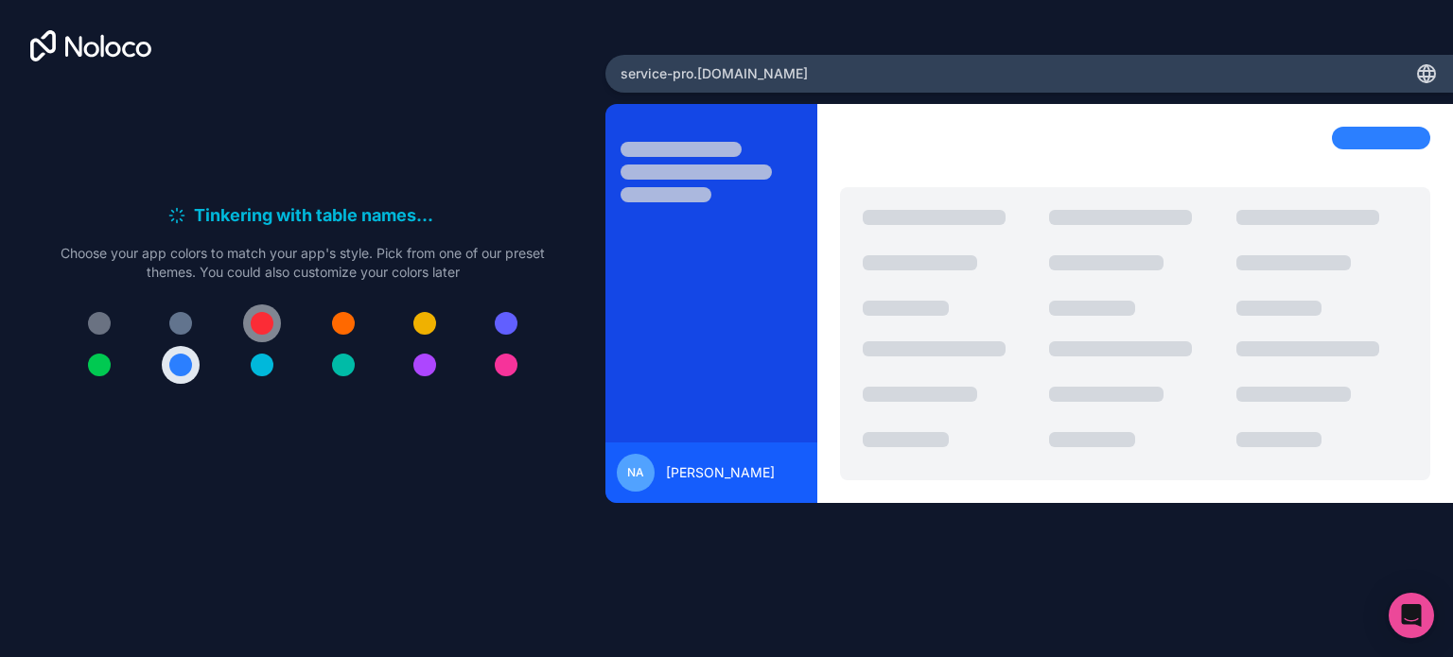
click at [245, 326] on button at bounding box center [262, 324] width 38 height 38
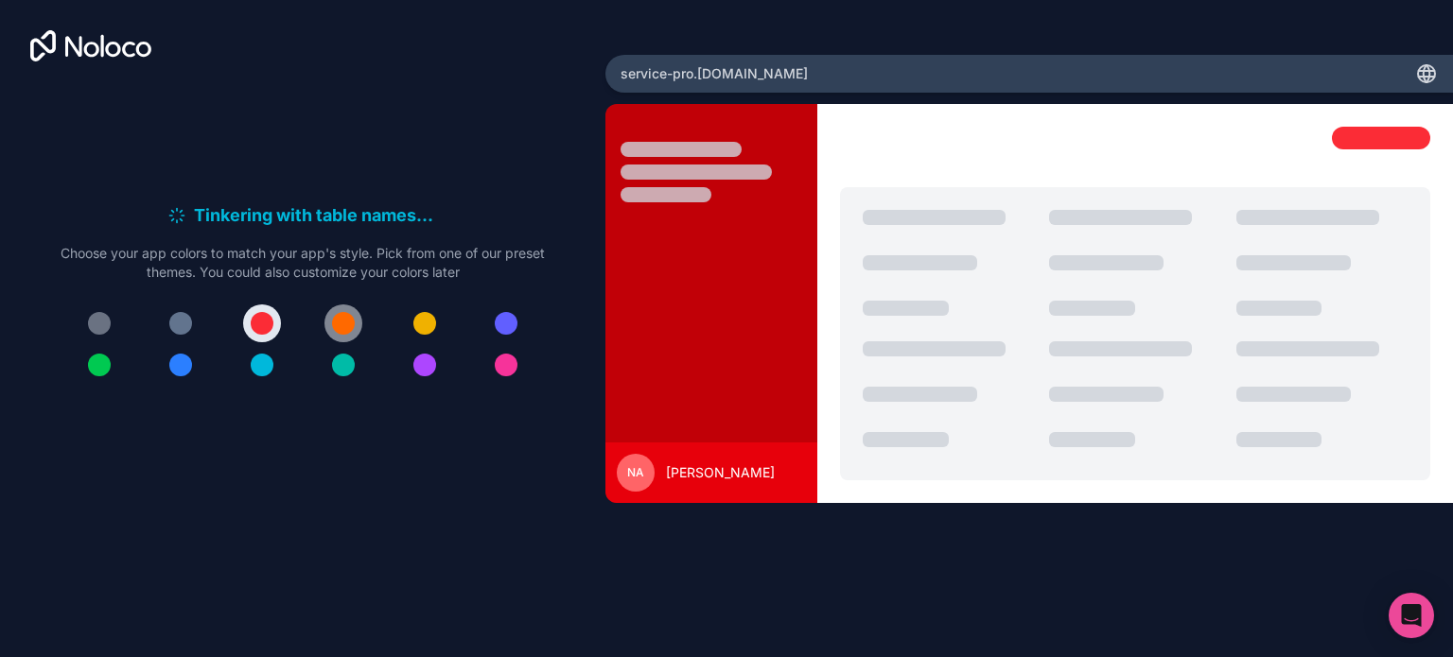
click at [344, 320] on div at bounding box center [343, 323] width 23 height 23
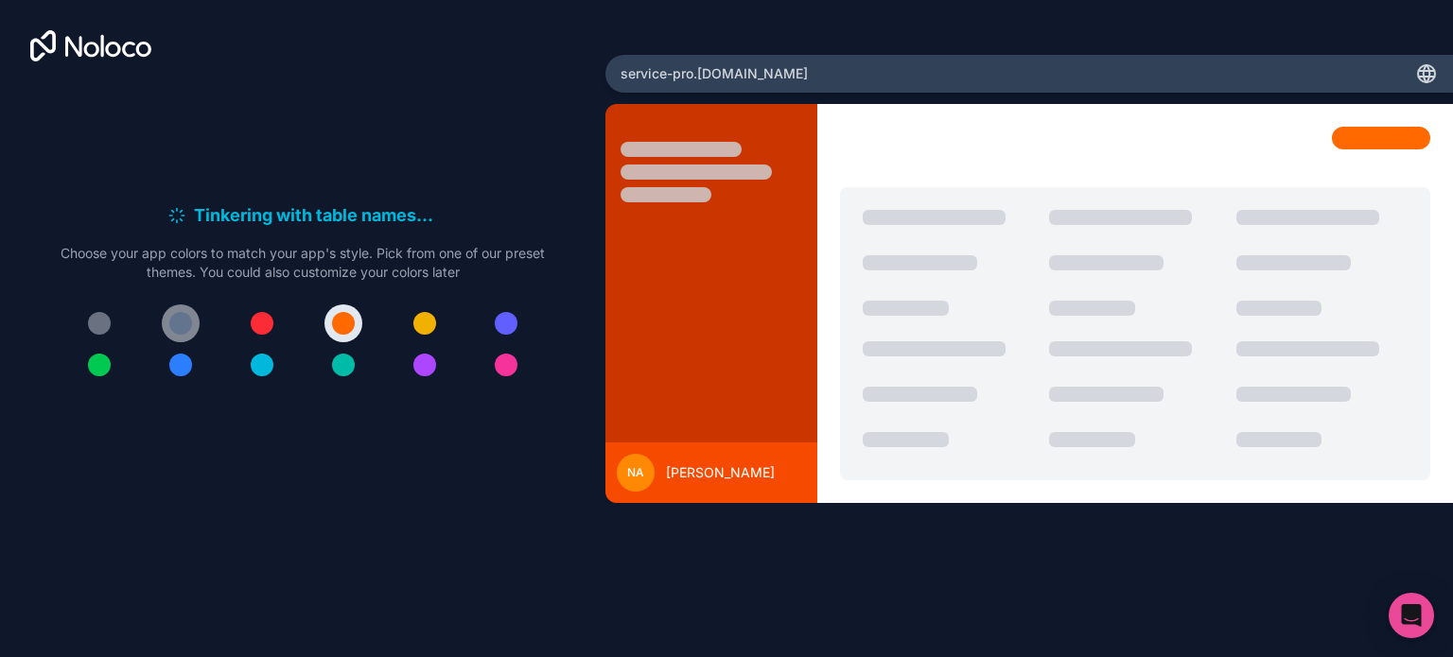
click at [183, 320] on div at bounding box center [180, 323] width 23 height 23
